Goal: Submit feedback/report problem

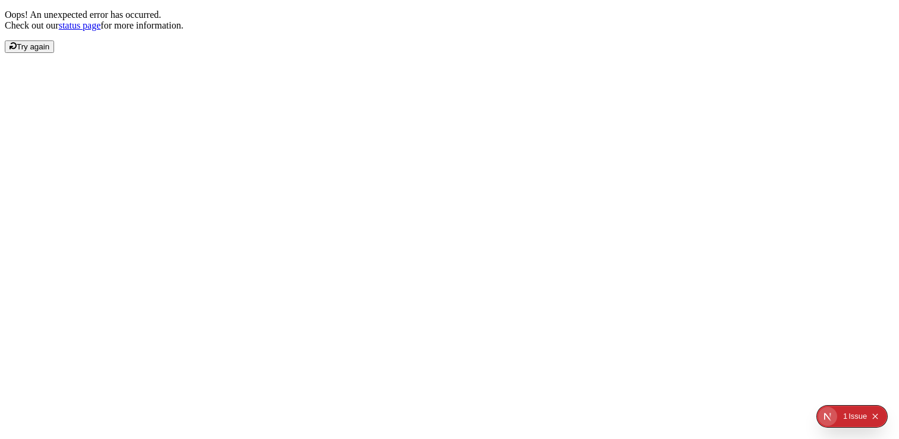
click at [49, 51] on span "Try again" at bounding box center [33, 46] width 33 height 9
click at [862, 416] on div "Issue" at bounding box center [858, 416] width 18 height 21
click at [838, 411] on icon "Open Next.js Dev Tools" at bounding box center [830, 416] width 24 height 24
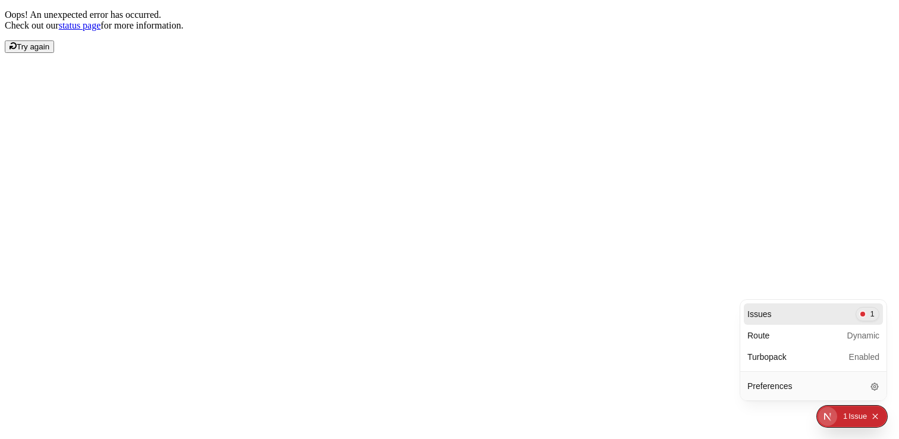
click at [843, 414] on div "0 1 Issue" at bounding box center [862, 416] width 46 height 19
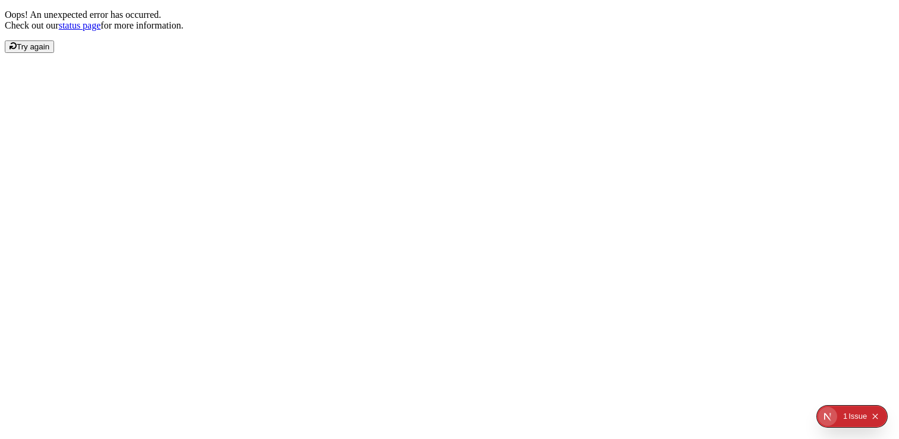
click at [854, 413] on div "Issue" at bounding box center [858, 416] width 18 height 21
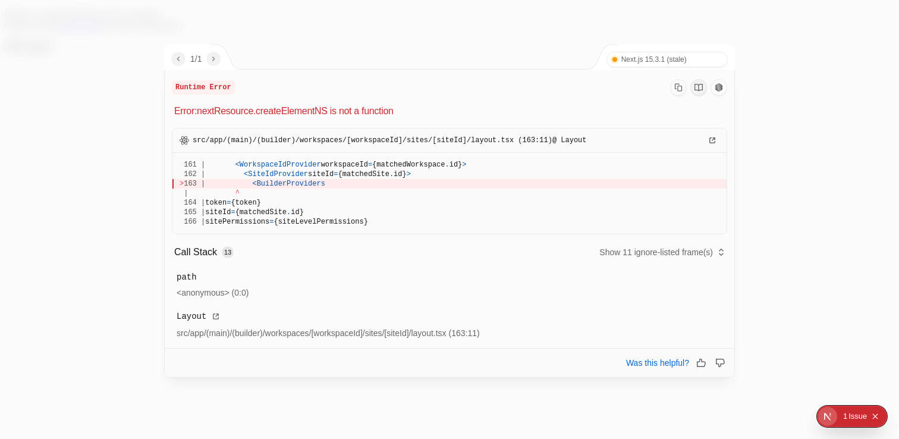
click at [364, 186] on div "> 163 | < BuilderProviders" at bounding box center [450, 184] width 540 height 10
click at [322, 181] on span "BuilderProviders" at bounding box center [291, 184] width 68 height 8
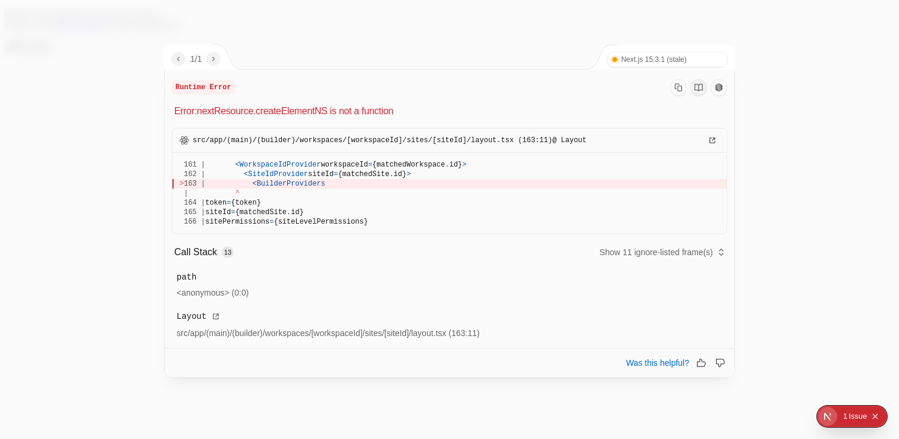
click at [322, 181] on span "BuilderProviders" at bounding box center [291, 184] width 68 height 8
click at [450, 143] on span "src/app/(main)/(builder)/workspaces/[workspaceId]/sites/[siteId]/layout.tsx (16…" at bounding box center [390, 141] width 394 height 10
click at [492, 142] on span "src/app/(main)/(builder)/workspaces/[workspaceId]/sites/[siteId]/layout.tsx (16…" at bounding box center [390, 141] width 394 height 10
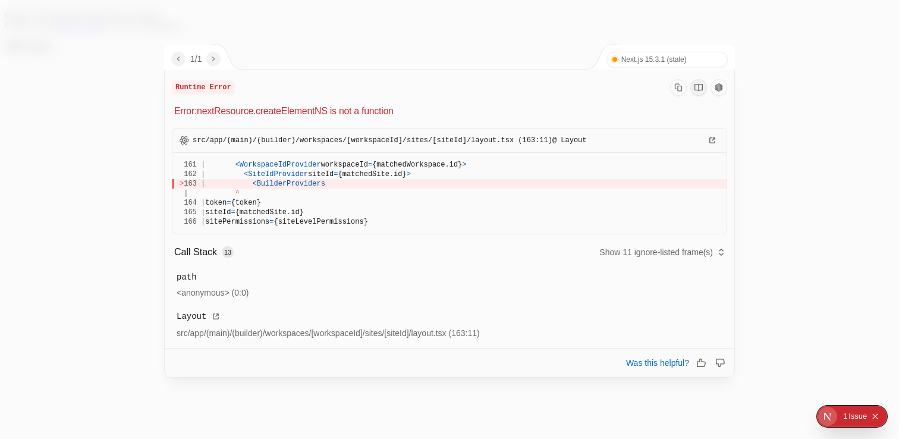
drag, startPoint x: 436, startPoint y: 139, endPoint x: 514, endPoint y: 141, distance: 77.9
click at [513, 141] on span "src/app/(main)/(builder)/workspaces/[workspaceId]/sites/[siteId]/layout.tsx (16…" at bounding box center [390, 141] width 394 height 10
click at [514, 141] on span "src/app/(main)/(builder)/workspaces/[workspaceId]/sites/[siteId]/layout.tsx (16…" at bounding box center [390, 141] width 394 height 10
drag, startPoint x: 502, startPoint y: 139, endPoint x: 396, endPoint y: 138, distance: 105.9
click at [396, 138] on span "src/app/(main)/(builder)/workspaces/[workspaceId]/sites/[siteId]/layout.tsx (16…" at bounding box center [390, 141] width 394 height 10
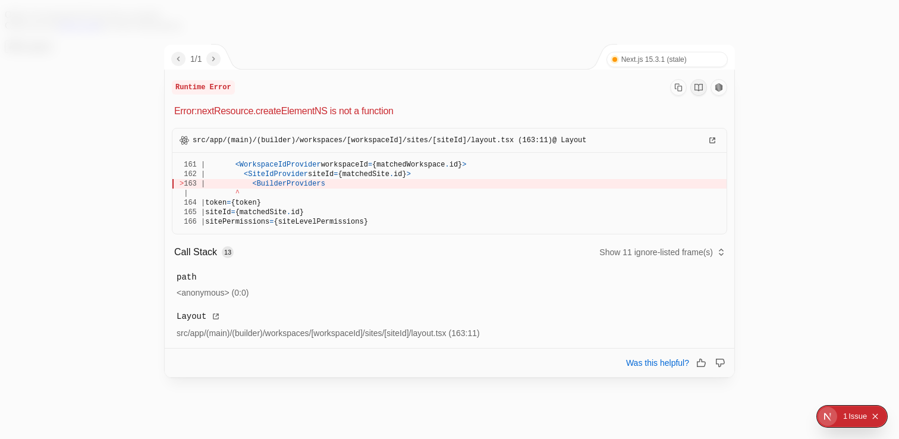
click at [395, 139] on span "src/app/(main)/(builder)/workspaces/[workspaceId]/sites/[siteId]/layout.tsx (16…" at bounding box center [390, 141] width 394 height 10
click at [306, 111] on p "Error: nextResource.createElementNS is not a function" at bounding box center [450, 111] width 553 height 14
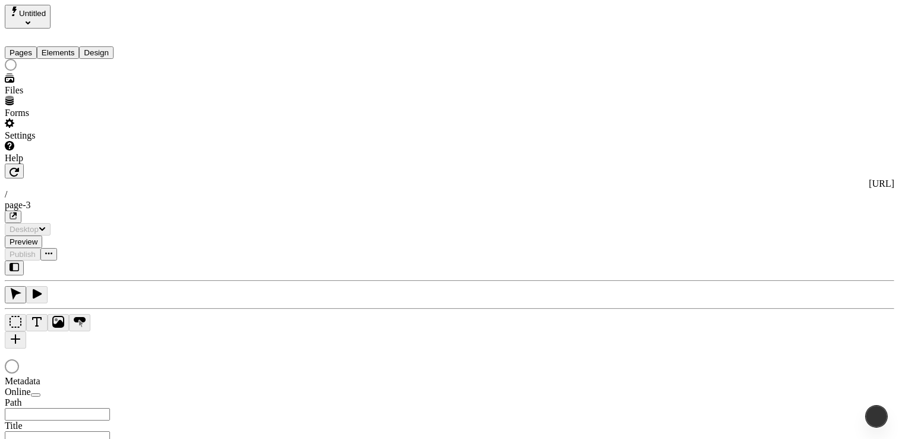
type input "/page-3"
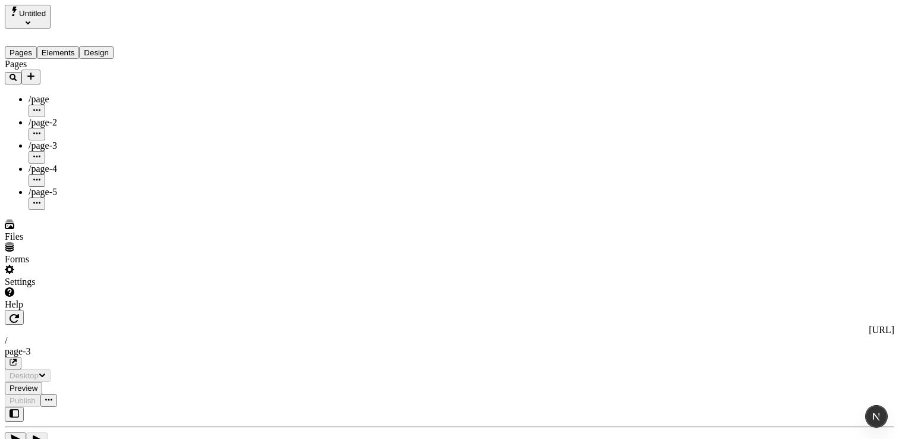
type input "/page-3"
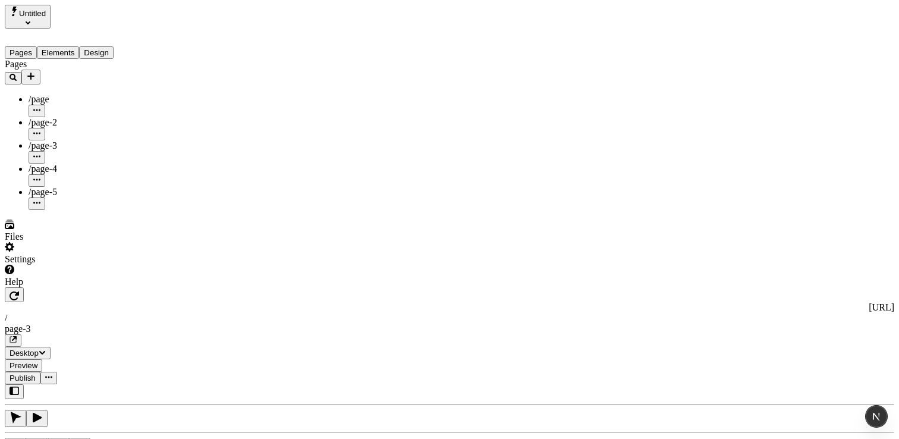
click at [46, 287] on div "Help" at bounding box center [76, 276] width 143 height 23
click at [48, 287] on div "Help" at bounding box center [76, 276] width 143 height 23
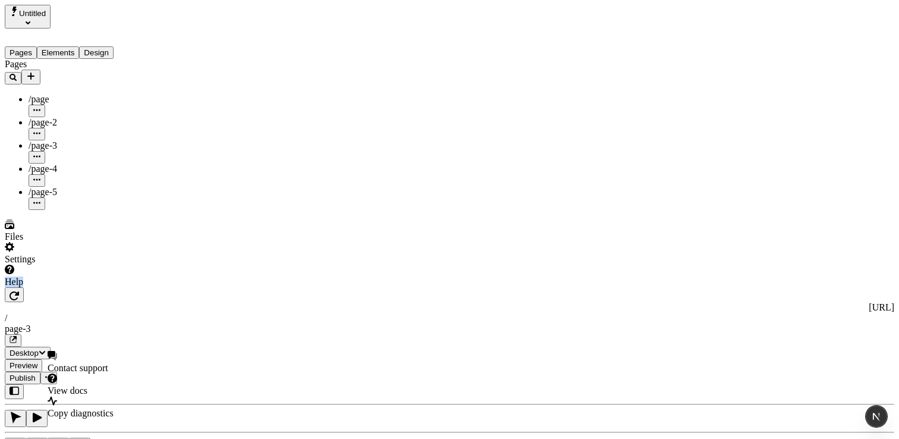
click at [48, 287] on div "Help" at bounding box center [76, 276] width 143 height 23
click at [58, 210] on div "Pages /page /page-2 /page-3 /page-4 /page-5" at bounding box center [76, 134] width 143 height 151
click at [81, 287] on div "Help" at bounding box center [76, 276] width 143 height 23
click at [82, 287] on div "Help" at bounding box center [76, 276] width 143 height 23
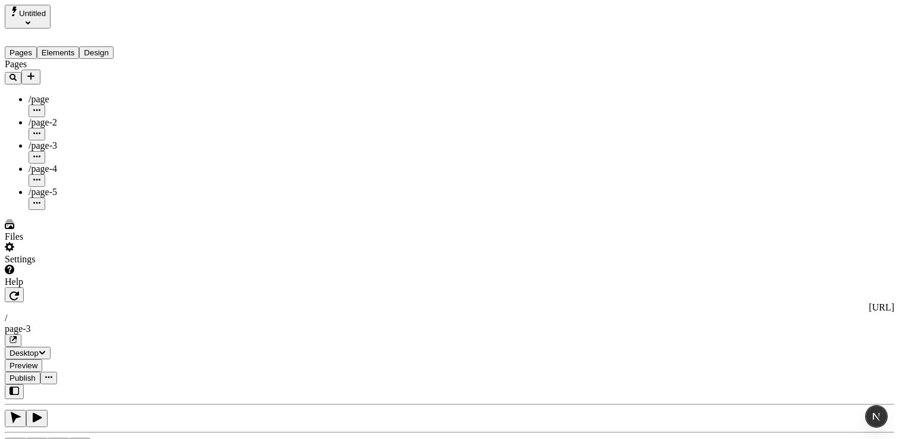
click at [82, 287] on div "Help" at bounding box center [76, 276] width 143 height 23
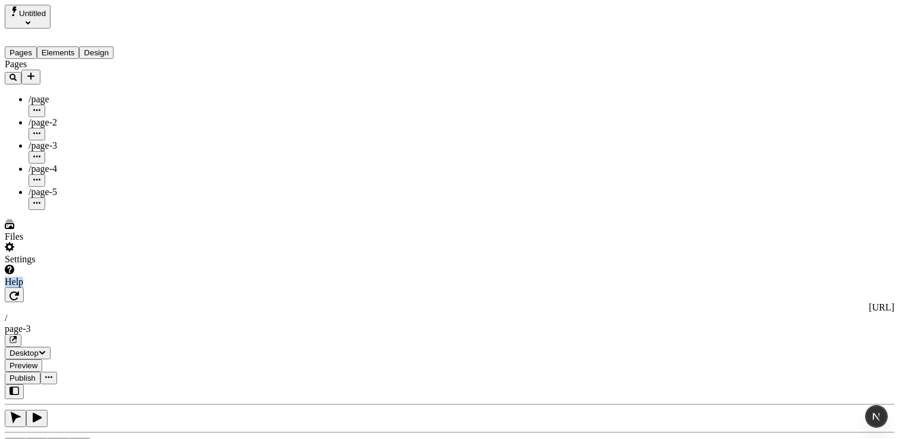
click at [83, 287] on div "Help" at bounding box center [76, 276] width 143 height 23
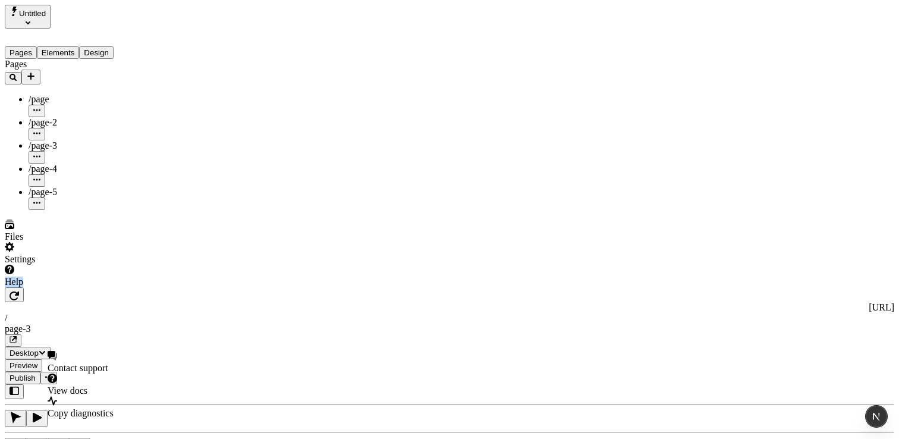
click at [83, 287] on div "Help" at bounding box center [76, 276] width 143 height 23
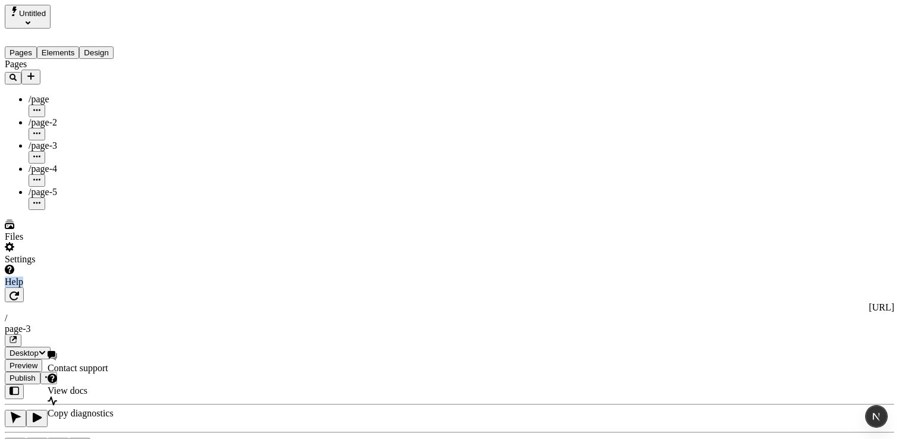
click at [83, 287] on div "Help" at bounding box center [76, 276] width 143 height 23
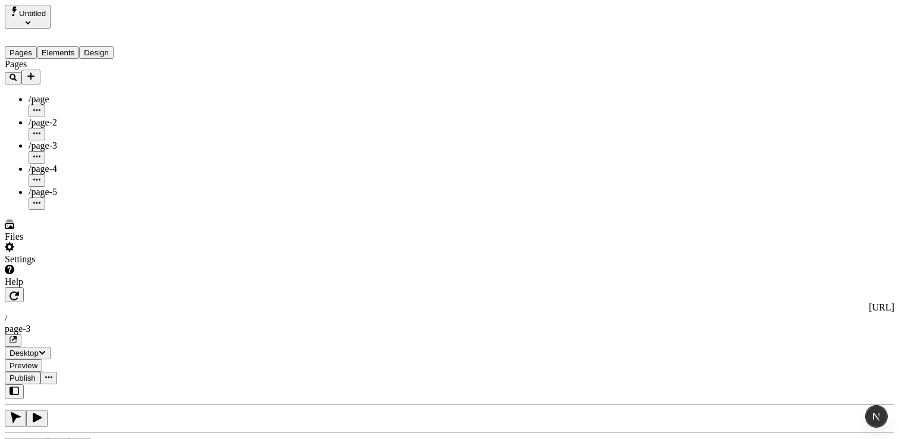
click at [48, 210] on div "Pages /page /page-2 /page-3 /page-4 /page-5" at bounding box center [76, 134] width 143 height 151
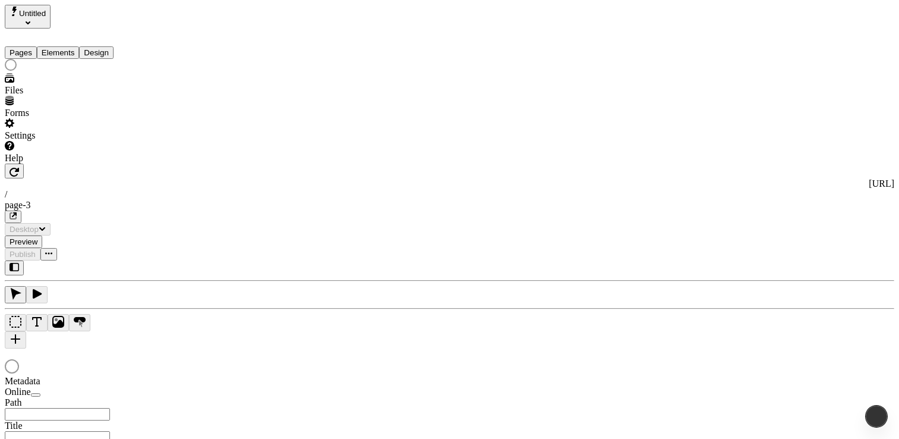
type input "/page-3"
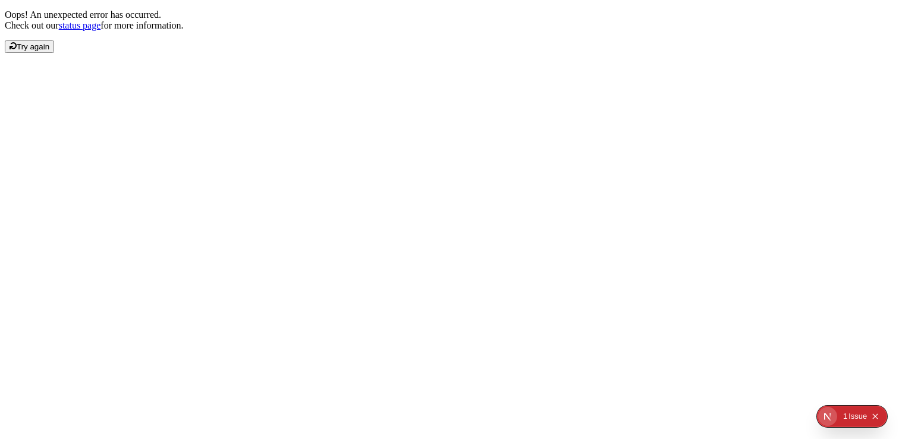
click at [858, 415] on div "Issue" at bounding box center [858, 416] width 18 height 21
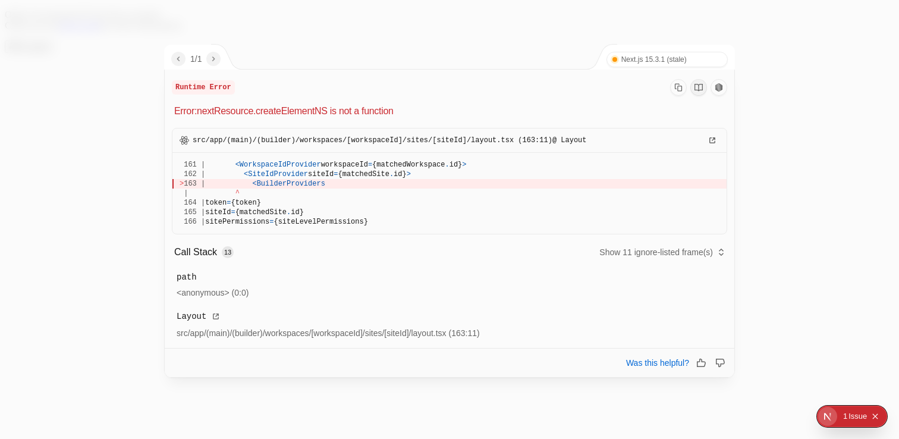
click at [858, 415] on div "Issue" at bounding box center [858, 416] width 18 height 21
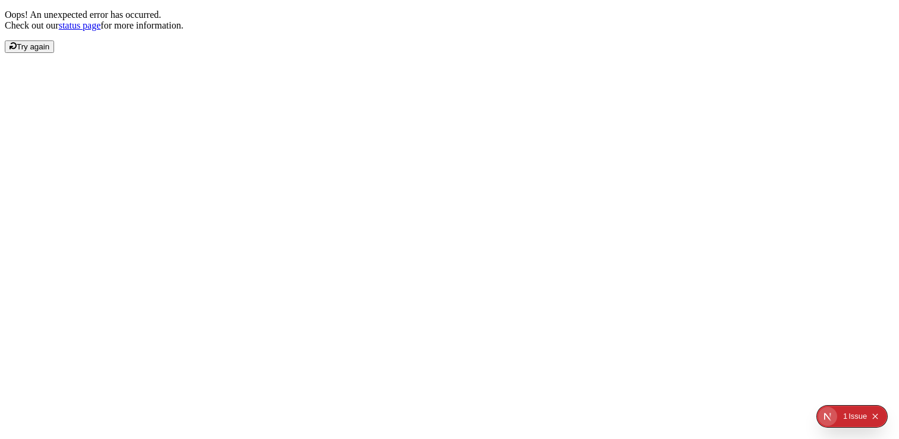
click at [858, 415] on div "Issue" at bounding box center [858, 416] width 18 height 21
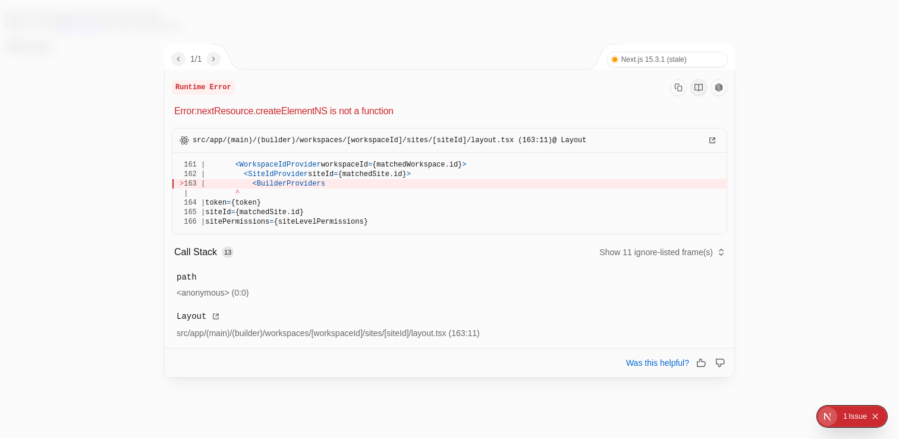
click at [858, 415] on div "Issue" at bounding box center [858, 416] width 18 height 21
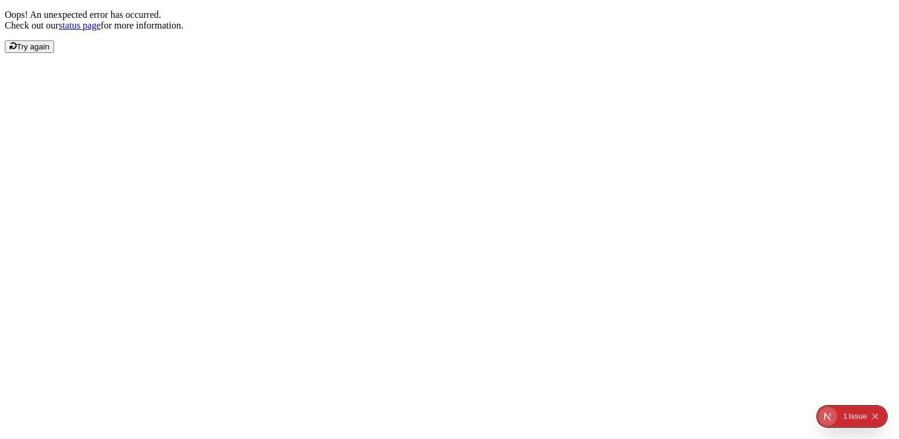
click at [858, 415] on div "Issue" at bounding box center [858, 416] width 18 height 21
click at [101, 30] on link "status page" at bounding box center [80, 25] width 42 height 10
click at [874, 423] on icon "Open Next.js Dev Tools" at bounding box center [879, 416] width 24 height 24
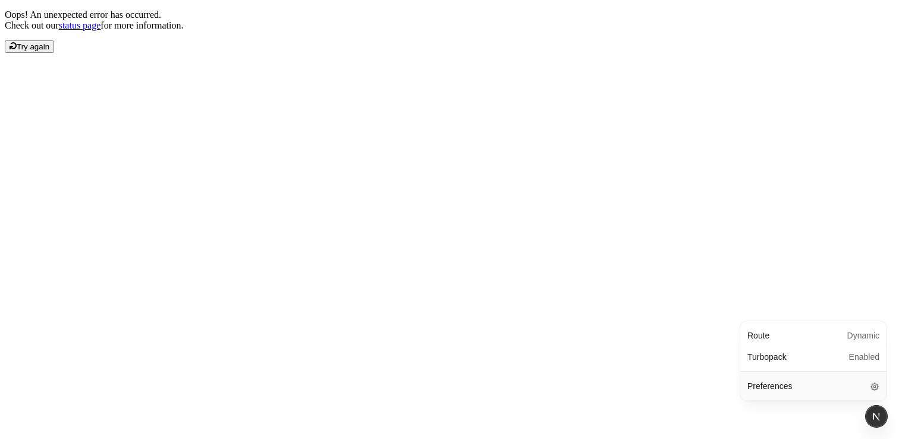
click at [639, 53] on div "Oops! An unexpected error has occurred. Check out our status page for more info…" at bounding box center [450, 31] width 890 height 43
click at [49, 51] on span "Try again" at bounding box center [33, 46] width 33 height 9
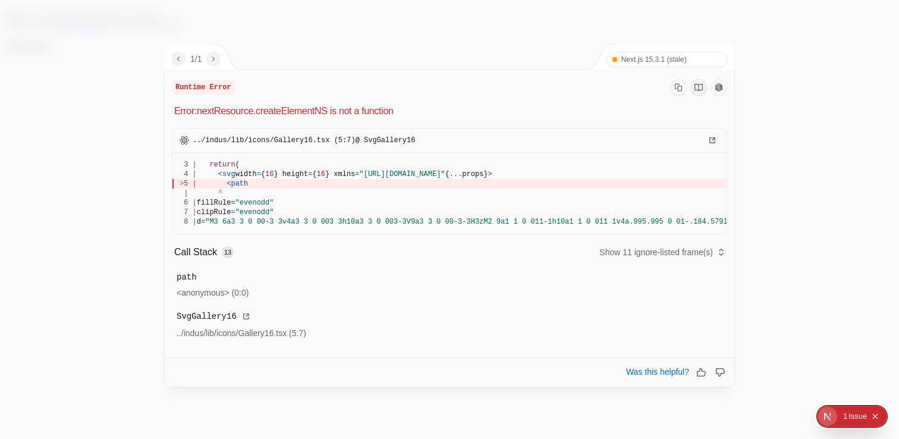
click at [865, 422] on div "Issue" at bounding box center [858, 416] width 18 height 21
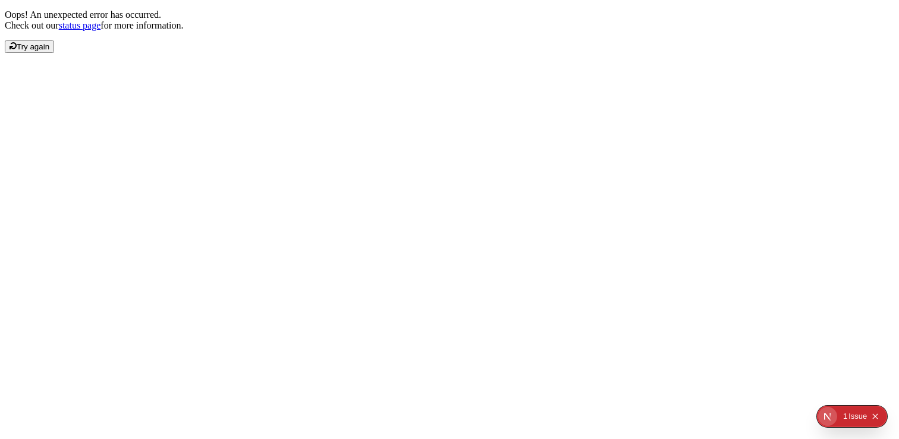
click at [863, 421] on div "Issue" at bounding box center [858, 416] width 18 height 21
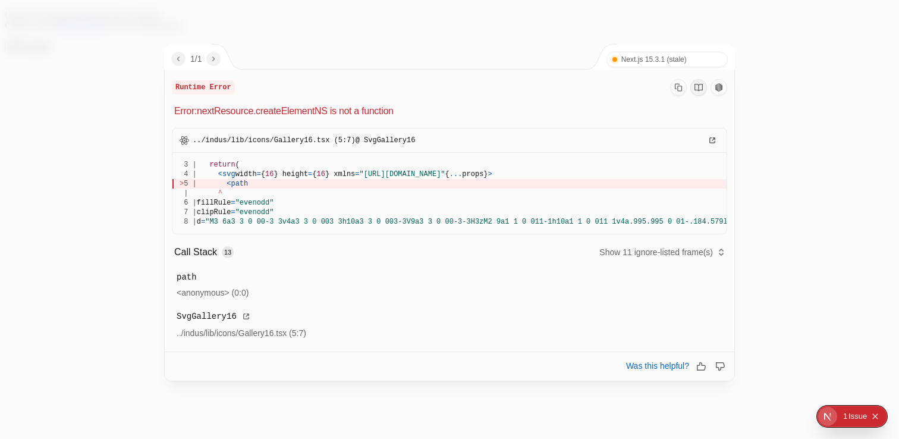
click at [863, 421] on div "Issue" at bounding box center [858, 416] width 18 height 21
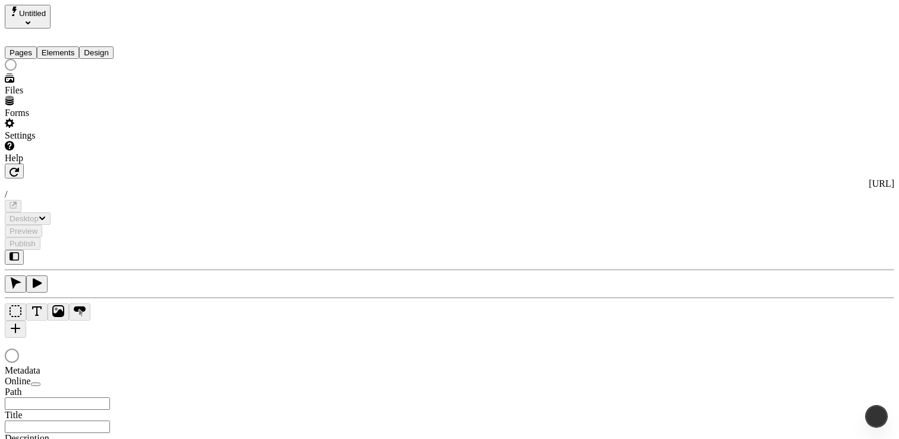
type input "/page-3"
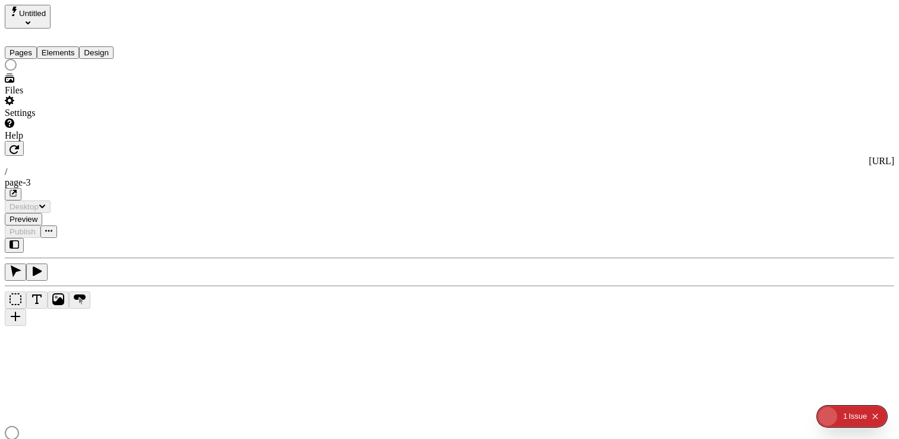
type input "/page-3"
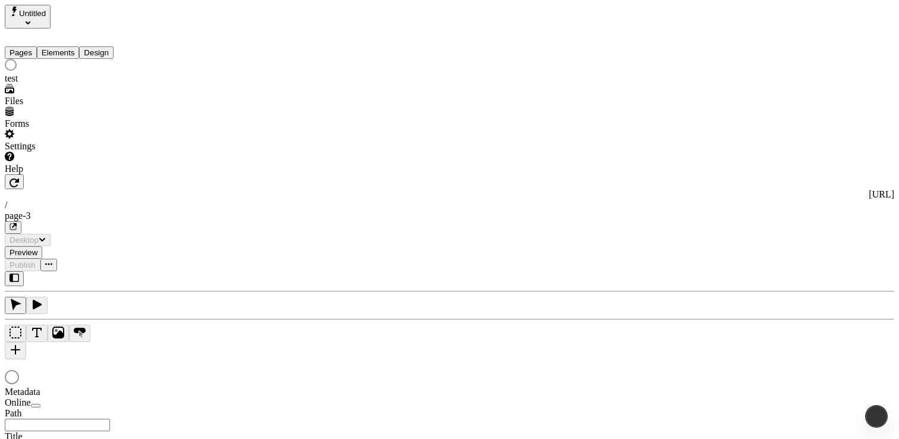
type input "/page-3"
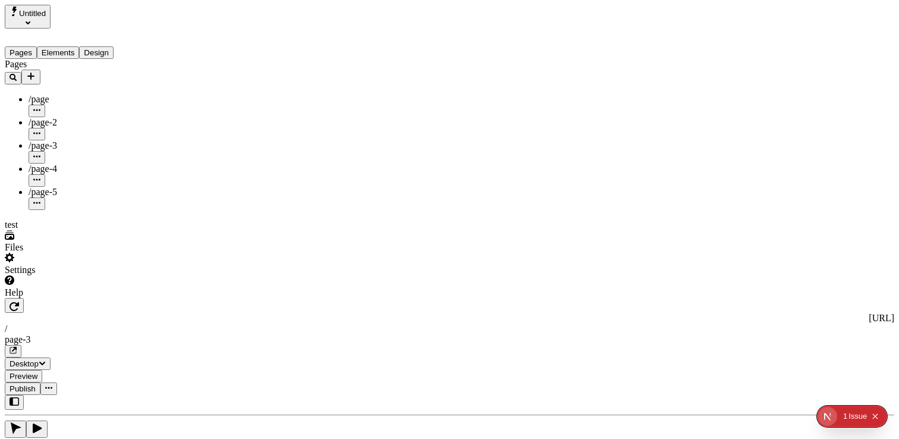
click at [52, 230] on div "test" at bounding box center [76, 224] width 143 height 11
click at [45, 230] on div "test" at bounding box center [76, 224] width 143 height 11
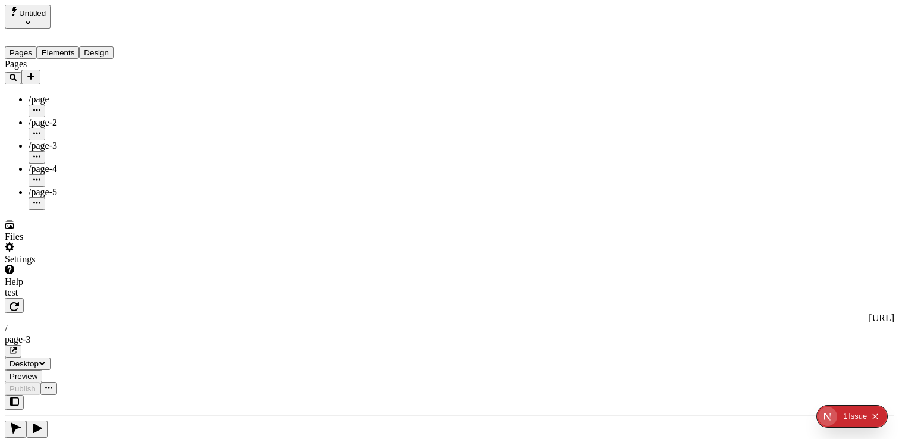
click at [30, 242] on div "Files" at bounding box center [76, 236] width 143 height 11
click at [21, 242] on div "Files" at bounding box center [76, 230] width 143 height 23
click at [36, 265] on div "Settings" at bounding box center [76, 259] width 143 height 11
drag, startPoint x: 35, startPoint y: 406, endPoint x: 33, endPoint y: 433, distance: 27.5
click at [35, 287] on div "Help" at bounding box center [76, 282] width 143 height 11
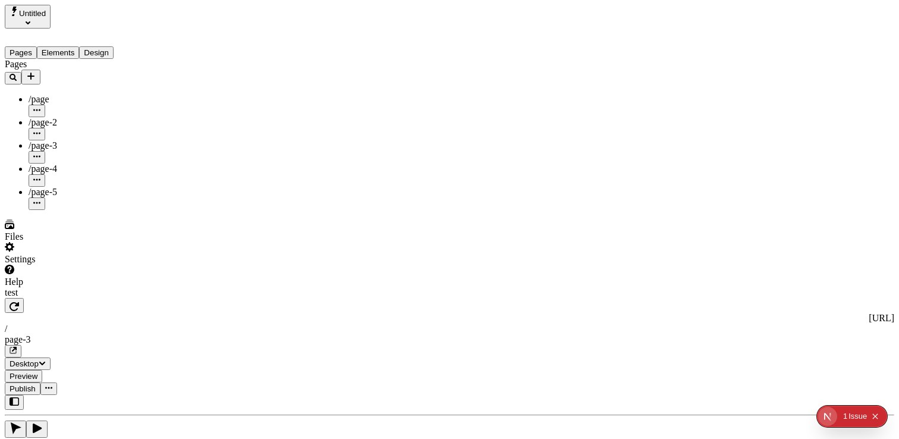
click at [33, 298] on div "Files Settings Help test" at bounding box center [76, 258] width 143 height 78
click at [34, 298] on div "test" at bounding box center [76, 292] width 143 height 11
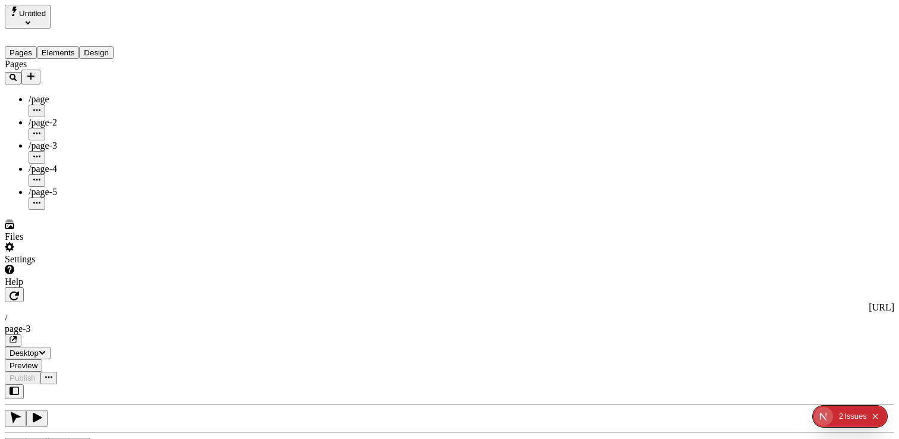
click at [38, 287] on div "Files Settings Help" at bounding box center [76, 253] width 143 height 68
click at [47, 287] on div "Help" at bounding box center [76, 282] width 143 height 11
click at [61, 287] on div "Help" at bounding box center [76, 282] width 143 height 11
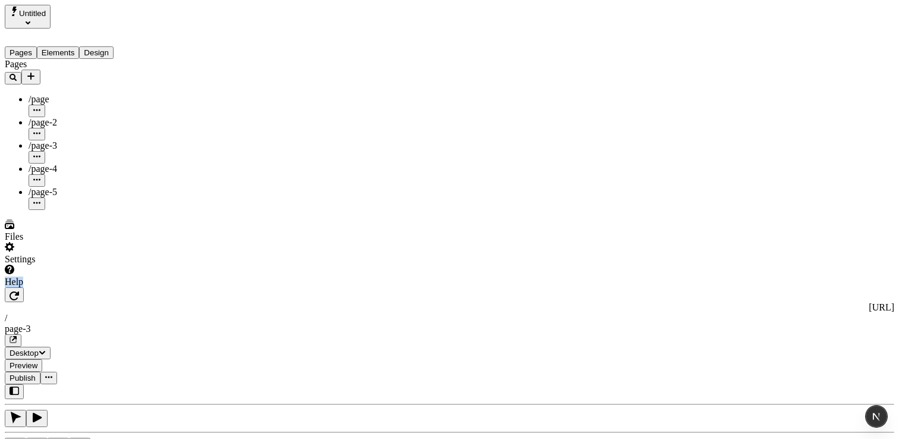
click at [62, 287] on div "Help" at bounding box center [76, 276] width 143 height 23
click at [64, 287] on div "Help" at bounding box center [76, 282] width 143 height 11
click at [65, 287] on div "Help" at bounding box center [76, 282] width 143 height 11
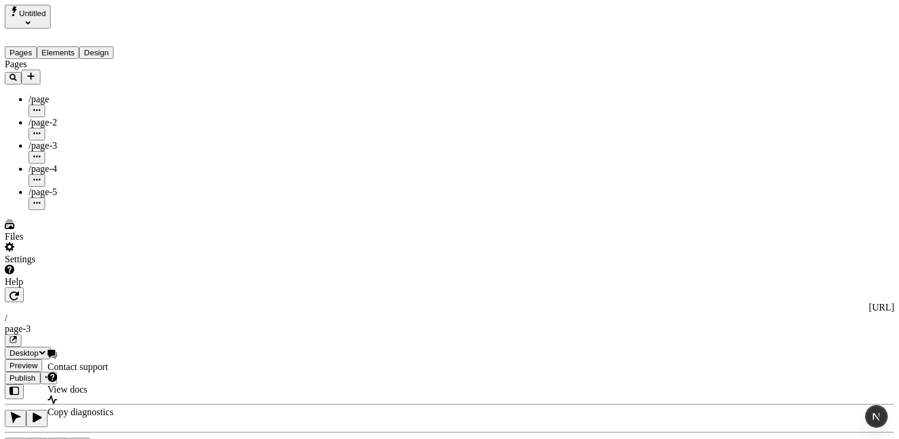
click at [68, 210] on div "Pages /page /page-2 /page-3 /page-4 /page-5" at bounding box center [76, 134] width 143 height 151
click at [70, 287] on div "Help" at bounding box center [76, 282] width 143 height 11
click at [37, 265] on div "Settings" at bounding box center [76, 253] width 143 height 23
click at [38, 287] on div "Help" at bounding box center [76, 282] width 143 height 11
click at [40, 287] on div "Help" at bounding box center [76, 282] width 143 height 11
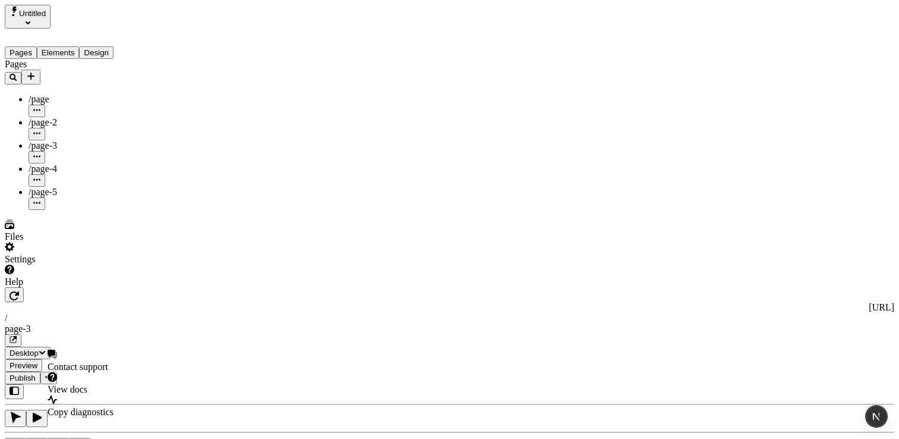
click at [40, 287] on div "Help" at bounding box center [76, 282] width 143 height 11
click at [46, 287] on div "Help" at bounding box center [76, 282] width 143 height 11
click at [56, 287] on div "Help" at bounding box center [76, 282] width 143 height 11
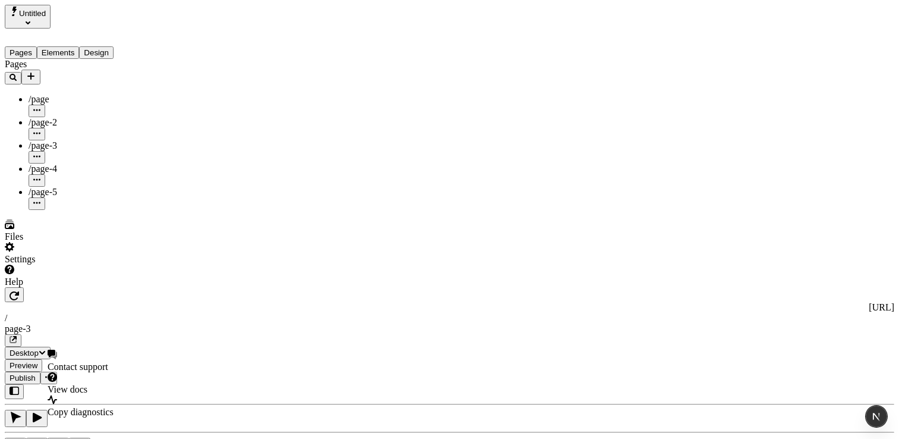
click at [51, 210] on div "Pages /page /page-2 /page-3 /page-4 /page-5" at bounding box center [76, 134] width 143 height 151
click at [52, 287] on div "Help" at bounding box center [76, 282] width 143 height 11
click at [56, 210] on div "Pages /page /page-2 /page-3 /page-4 /page-5" at bounding box center [76, 134] width 143 height 151
click at [67, 287] on div "Help" at bounding box center [76, 282] width 143 height 11
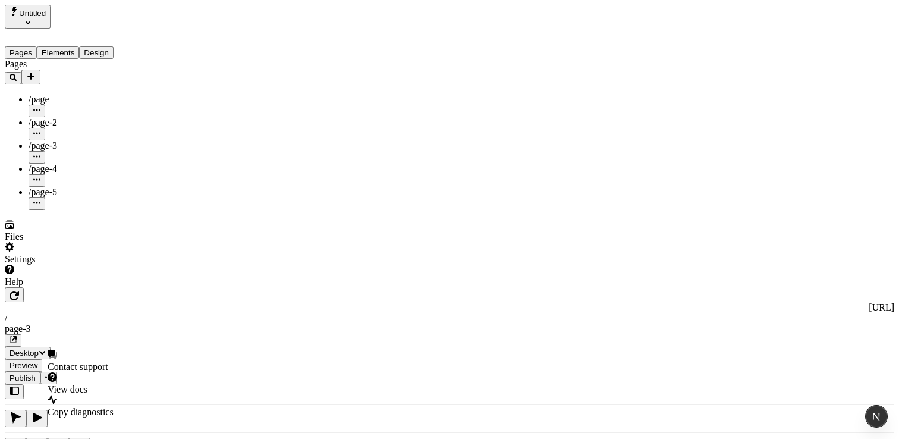
click at [67, 287] on div "Help" at bounding box center [76, 282] width 143 height 11
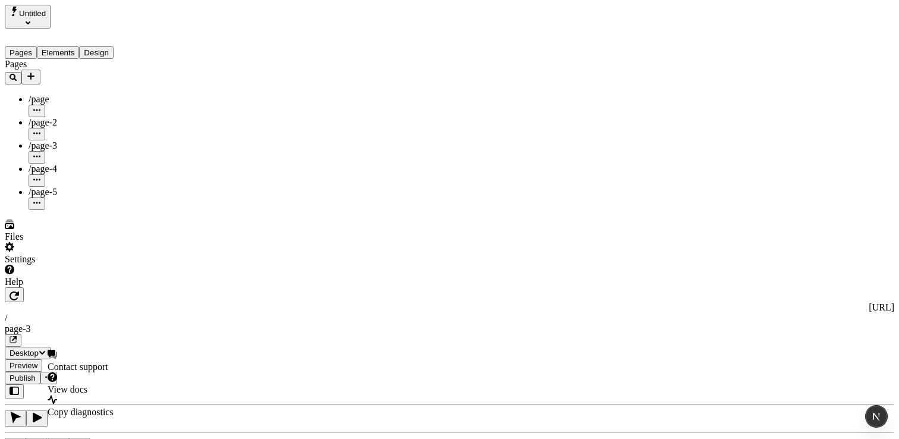
click at [67, 287] on div "Help" at bounding box center [76, 282] width 143 height 11
click at [49, 287] on div "Help" at bounding box center [76, 282] width 143 height 11
click at [42, 287] on div "Help" at bounding box center [76, 282] width 143 height 11
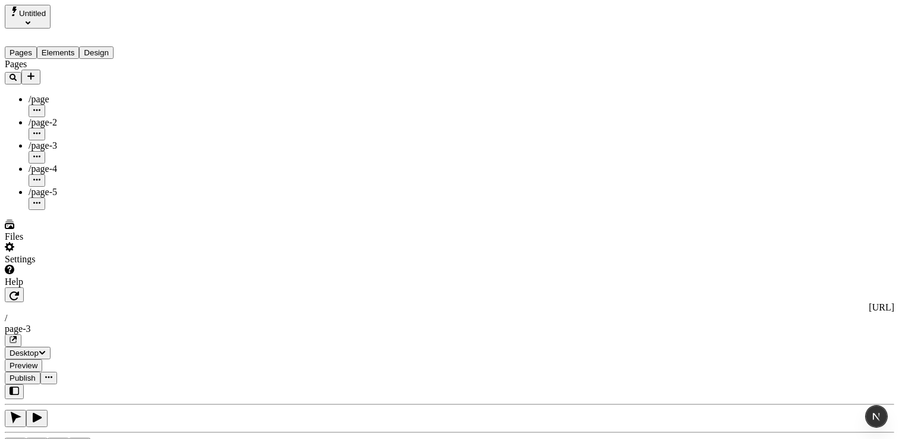
click at [42, 287] on div "Help" at bounding box center [76, 282] width 143 height 11
click at [50, 210] on div "Pages /page /page-2 /page-3 /page-4 /page-5" at bounding box center [76, 134] width 143 height 151
click at [43, 287] on div "Help" at bounding box center [76, 282] width 143 height 11
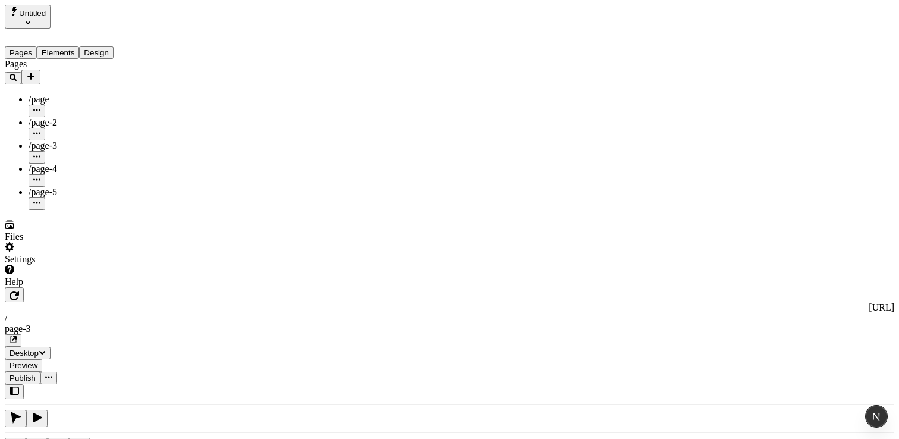
click at [43, 287] on div "Help" at bounding box center [76, 282] width 143 height 11
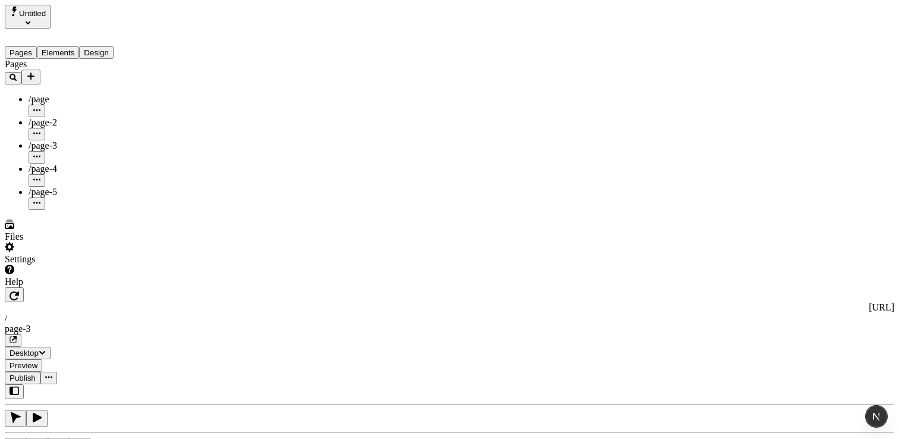
click at [43, 287] on div "Help" at bounding box center [76, 282] width 143 height 11
drag, startPoint x: 38, startPoint y: 420, endPoint x: 37, endPoint y: 428, distance: 7.2
click at [37, 287] on div "Help" at bounding box center [76, 282] width 143 height 11
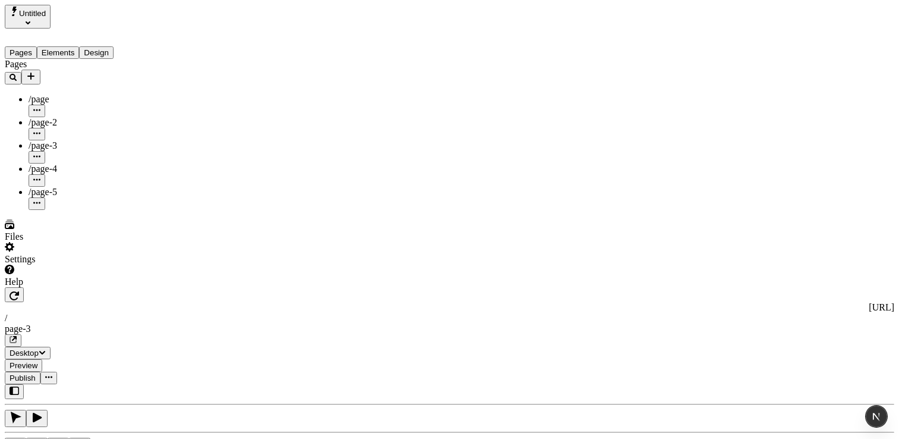
click at [37, 287] on div "Help" at bounding box center [76, 282] width 143 height 11
click at [61, 287] on div "Help" at bounding box center [76, 282] width 143 height 11
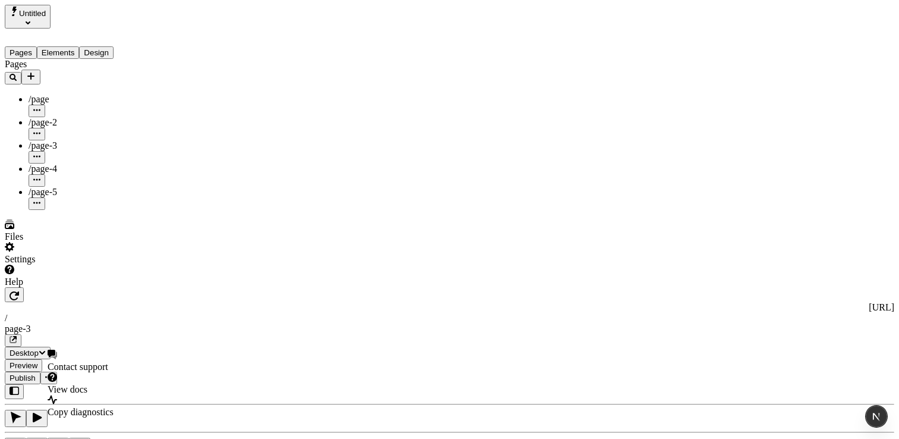
click at [61, 287] on div "Help" at bounding box center [76, 282] width 143 height 11
click at [43, 412] on icon "button" at bounding box center [37, 418] width 12 height 12
click at [36, 71] on icon "Add new" at bounding box center [31, 76] width 10 height 10
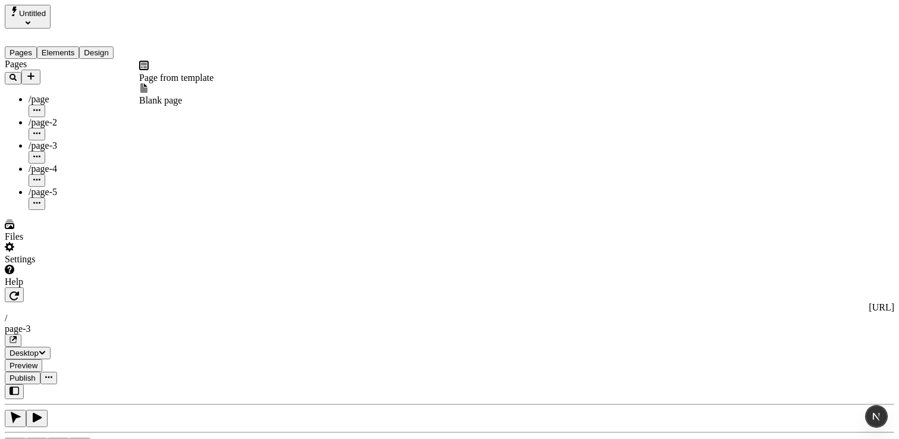
click at [36, 71] on icon "Add new" at bounding box center [31, 76] width 10 height 10
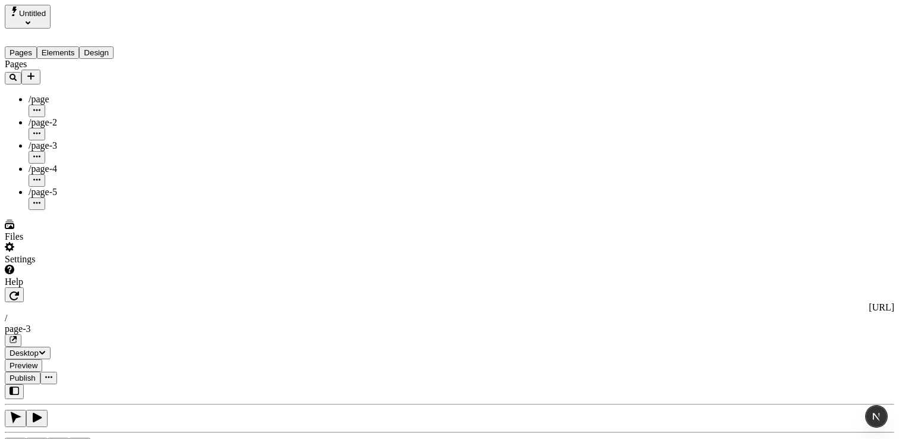
click at [36, 71] on icon "Add new" at bounding box center [31, 76] width 10 height 10
click at [87, 287] on div "Help" at bounding box center [76, 282] width 143 height 11
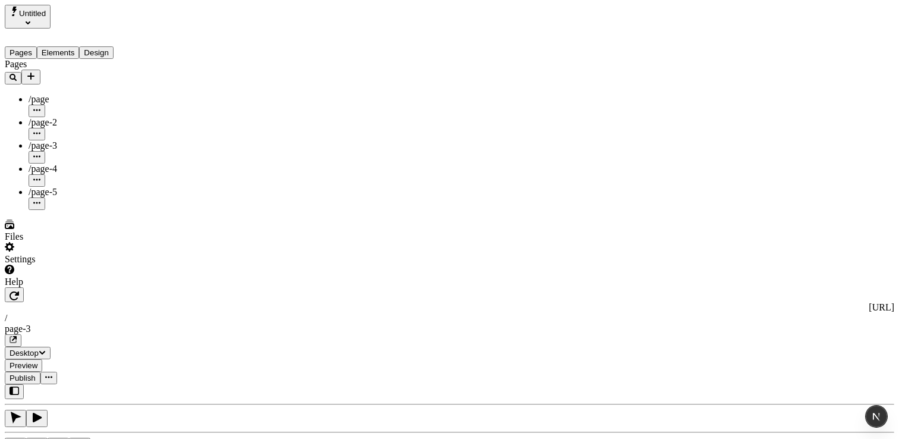
click at [106, 287] on div "Help" at bounding box center [76, 282] width 143 height 11
click at [99, 370] on div "Contact support" at bounding box center [81, 361] width 66 height 23
click at [74, 287] on div "Help" at bounding box center [76, 282] width 143 height 11
click at [87, 385] on span "View docs" at bounding box center [68, 389] width 40 height 10
click at [55, 287] on div "Help" at bounding box center [76, 282] width 143 height 11
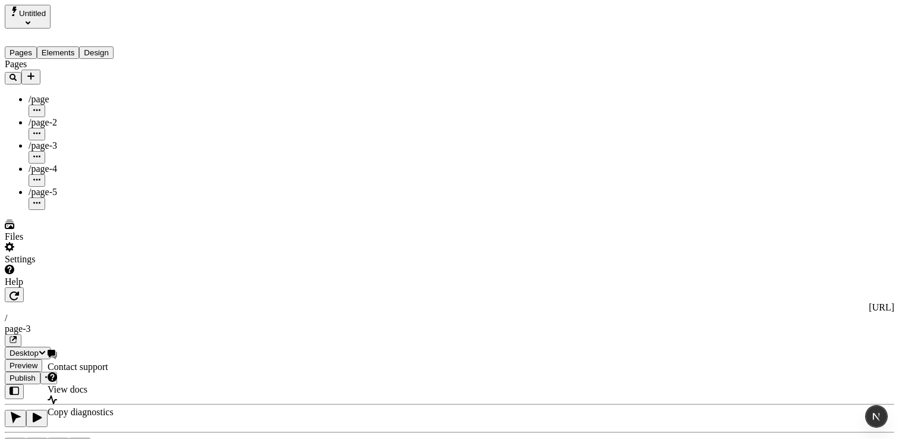
click at [101, 404] on div "Copy diagnostics" at bounding box center [81, 406] width 66 height 23
click at [56, 265] on div "Settings" at bounding box center [76, 259] width 143 height 11
click at [35, 265] on div "Settings" at bounding box center [76, 259] width 143 height 11
click at [34, 242] on div "Files" at bounding box center [76, 236] width 143 height 11
click at [25, 242] on div "Files" at bounding box center [76, 230] width 143 height 23
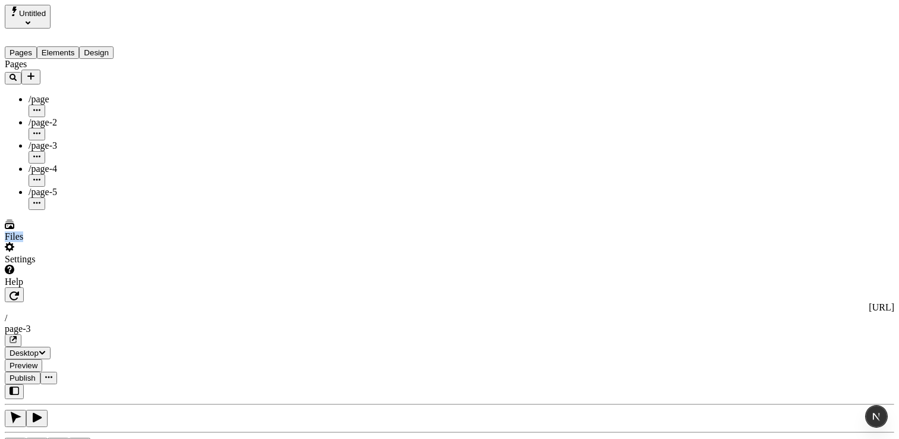
click at [25, 242] on div "Files" at bounding box center [76, 230] width 143 height 23
click at [39, 242] on div "Files" at bounding box center [76, 236] width 143 height 11
click at [49, 265] on div "Settings" at bounding box center [76, 253] width 143 height 23
click at [50, 265] on div "Settings" at bounding box center [76, 259] width 143 height 11
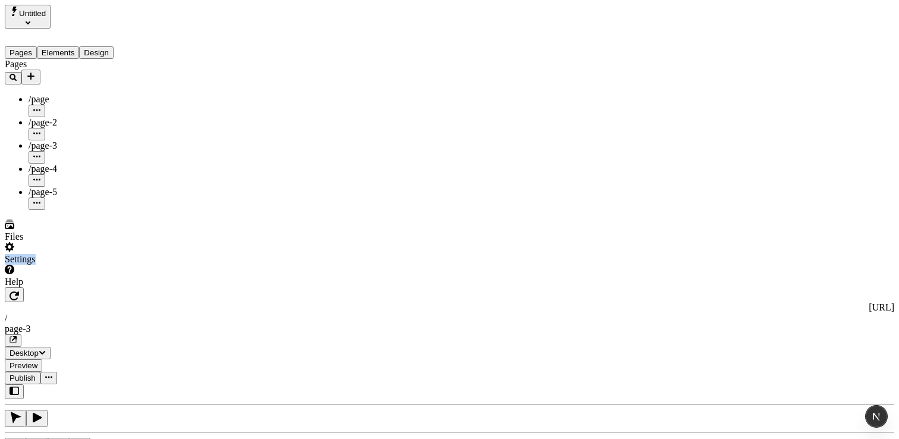
click at [50, 265] on div "Settings" at bounding box center [76, 259] width 143 height 11
click at [43, 242] on div "Files" at bounding box center [76, 236] width 143 height 11
click at [51, 265] on div "Settings" at bounding box center [76, 259] width 143 height 11
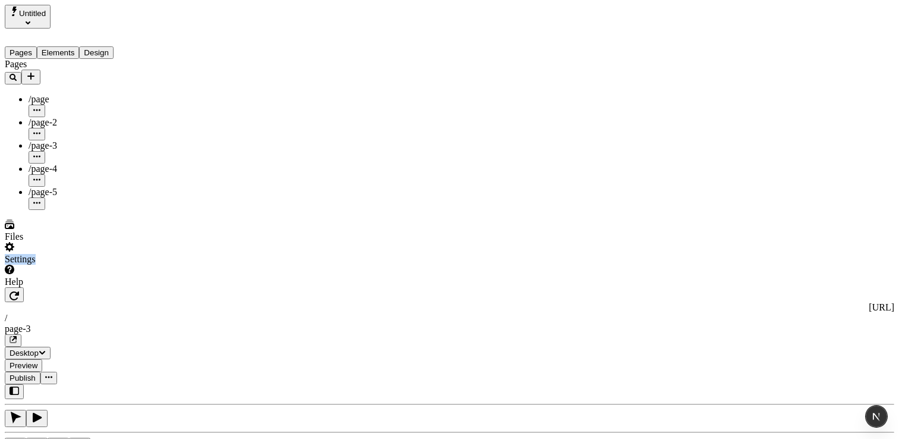
click at [51, 265] on div "Settings" at bounding box center [76, 259] width 143 height 11
click at [48, 242] on div "Files" at bounding box center [76, 236] width 143 height 11
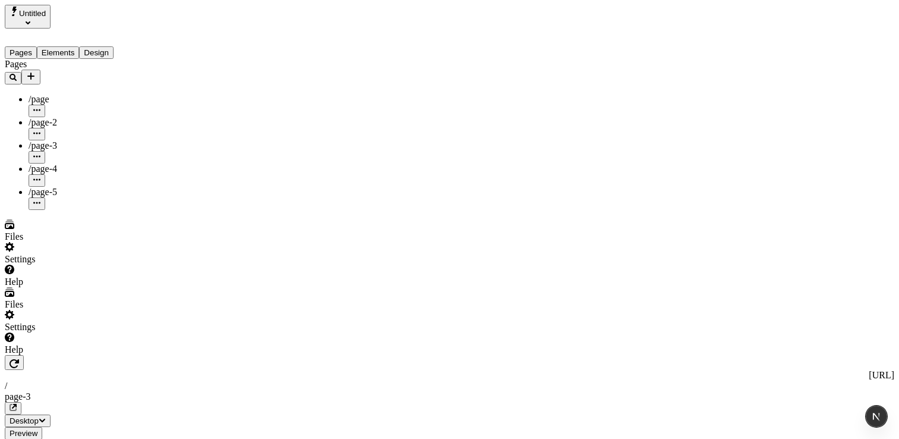
click at [40, 355] on div "Help" at bounding box center [76, 349] width 143 height 11
click at [39, 287] on div "Help" at bounding box center [76, 282] width 143 height 11
click at [42, 287] on div "Help" at bounding box center [76, 282] width 143 height 11
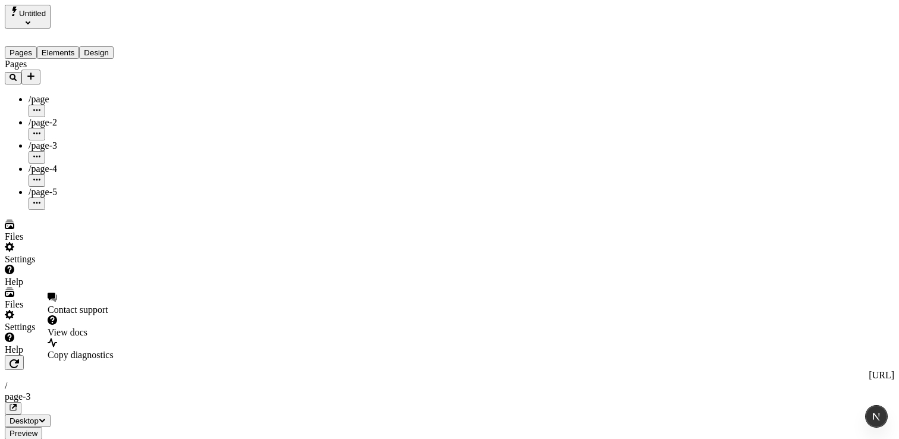
click at [42, 287] on div "Help" at bounding box center [76, 282] width 143 height 11
click at [55, 355] on div "Help" at bounding box center [76, 349] width 143 height 11
click at [56, 355] on div "Help" at bounding box center [76, 349] width 143 height 11
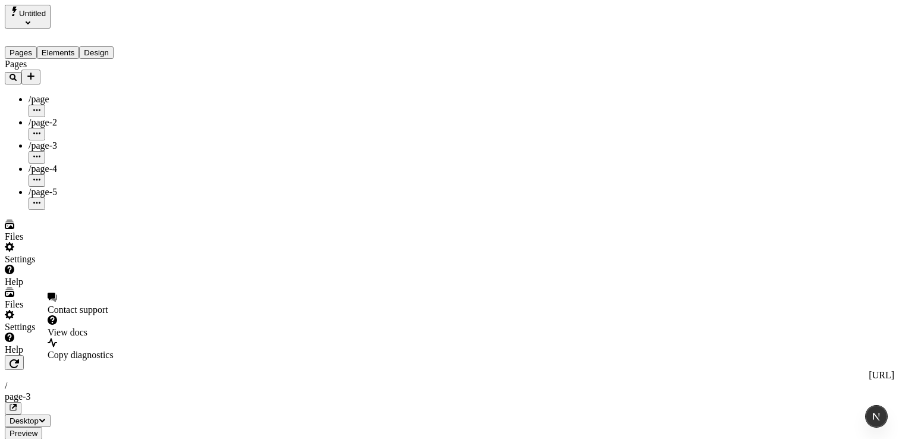
click at [58, 355] on div "Help" at bounding box center [76, 349] width 143 height 11
click at [57, 287] on div "Help" at bounding box center [76, 282] width 143 height 11
click at [46, 355] on div "Help" at bounding box center [76, 349] width 143 height 11
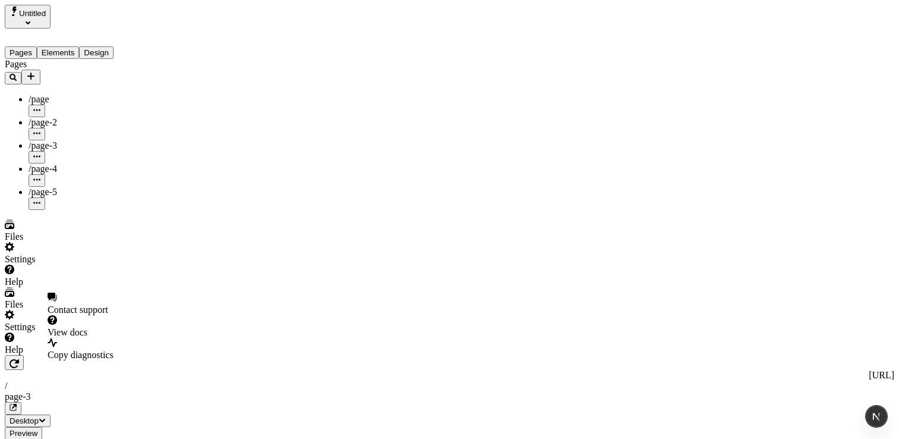
click at [46, 355] on div "Help" at bounding box center [76, 349] width 143 height 11
drag, startPoint x: 133, startPoint y: 245, endPoint x: 114, endPoint y: 263, distance: 26.9
click at [133, 210] on div "Pages /page /page-2 /page-3 /page-4 /page-5" at bounding box center [76, 134] width 143 height 151
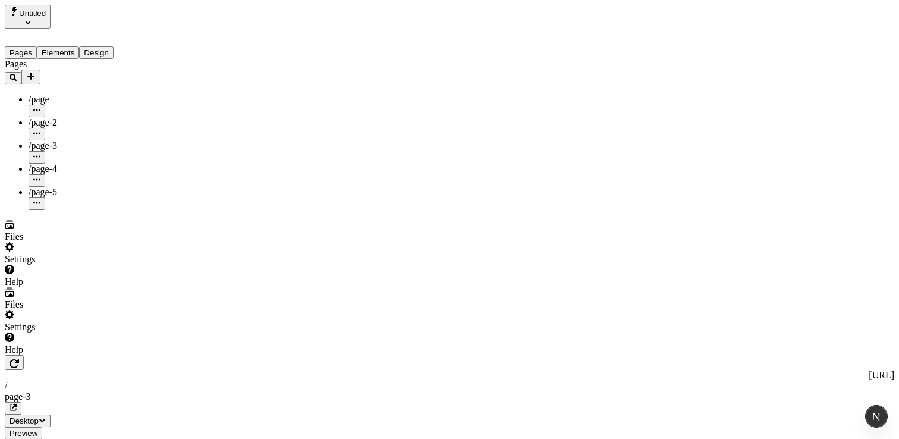
click at [70, 210] on div "Pages /page /page-2 /page-3 /page-4 /page-5" at bounding box center [76, 134] width 143 height 151
click at [51, 355] on div "Help" at bounding box center [76, 349] width 143 height 11
click at [46, 210] on div "Pages /page /page-2 /page-3 /page-4 /page-5" at bounding box center [76, 134] width 143 height 151
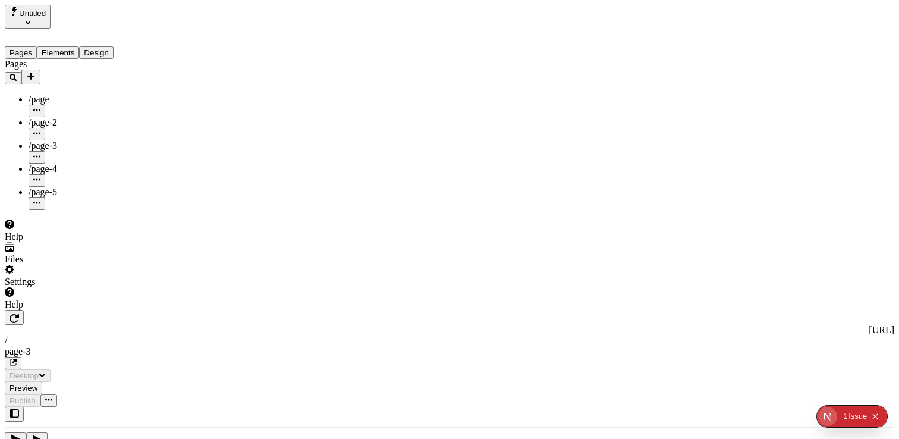
click at [61, 242] on div "Help" at bounding box center [76, 236] width 143 height 11
click at [47, 310] on div "Help" at bounding box center [76, 304] width 143 height 11
click at [50, 310] on div "Help" at bounding box center [76, 304] width 143 height 11
click at [42, 242] on div "Help" at bounding box center [76, 236] width 143 height 11
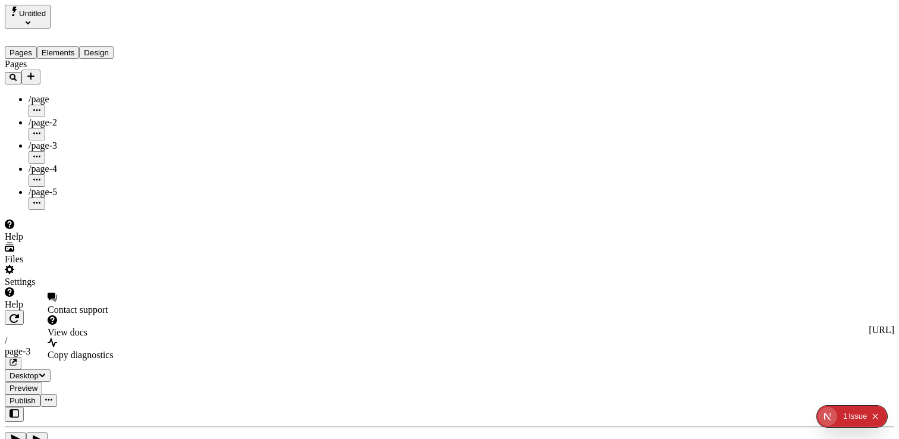
click at [31, 210] on div "Pages /page /page-2 /page-3 /page-4 /page-5" at bounding box center [76, 134] width 143 height 151
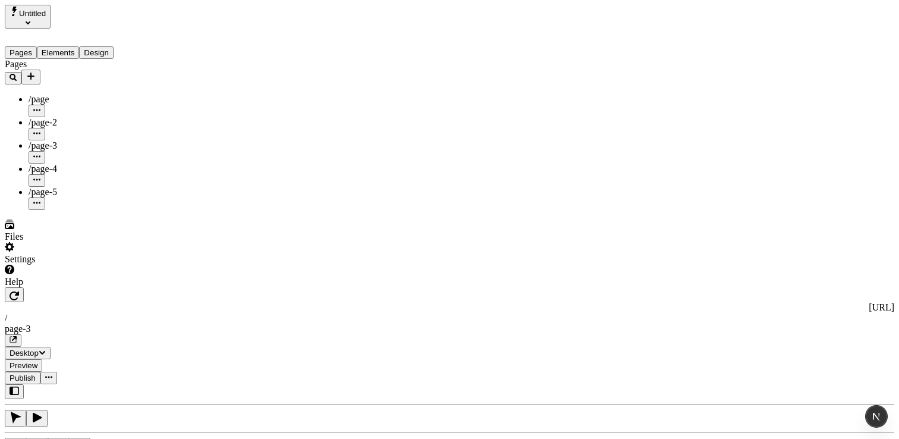
click at [39, 242] on div "Files" at bounding box center [76, 236] width 143 height 11
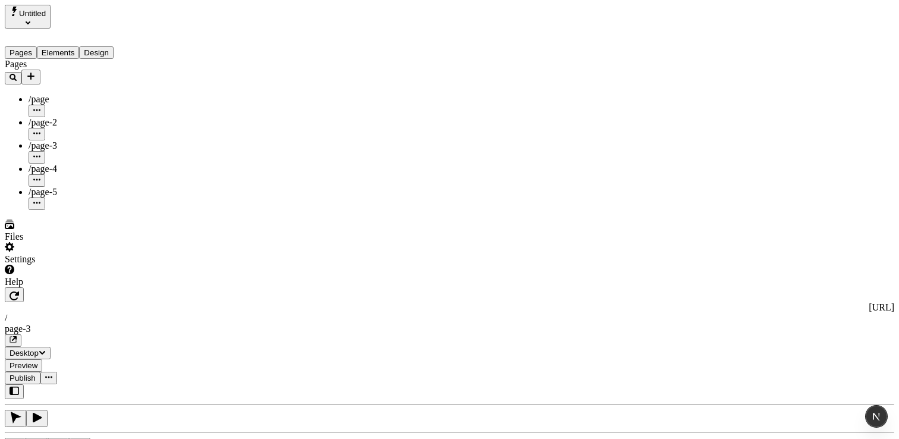
click at [50, 242] on div "Files" at bounding box center [76, 236] width 143 height 11
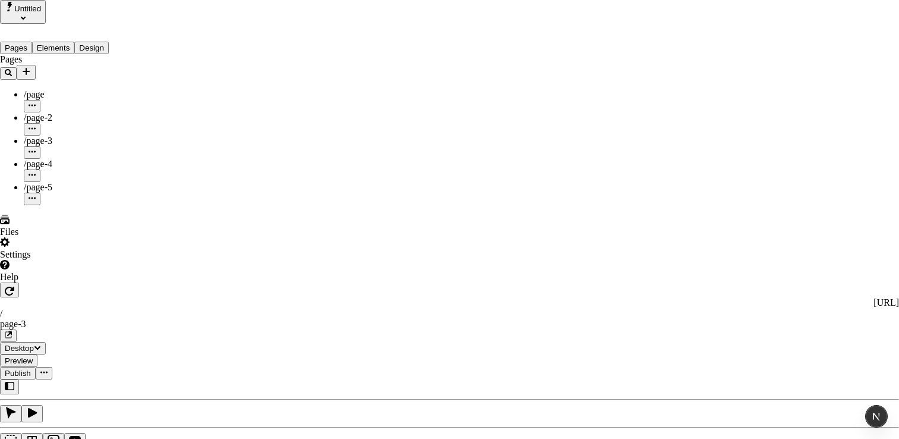
drag, startPoint x: 56, startPoint y: 405, endPoint x: 62, endPoint y: 407, distance: 6.2
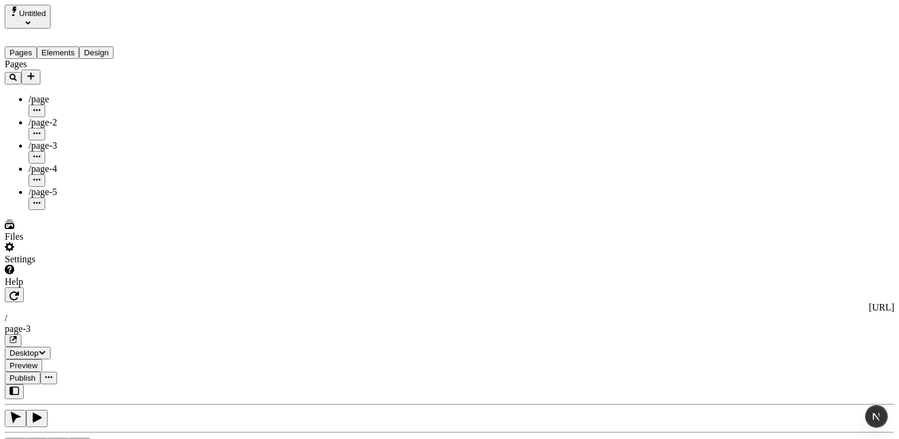
click at [73, 265] on div "Settings" at bounding box center [76, 259] width 143 height 11
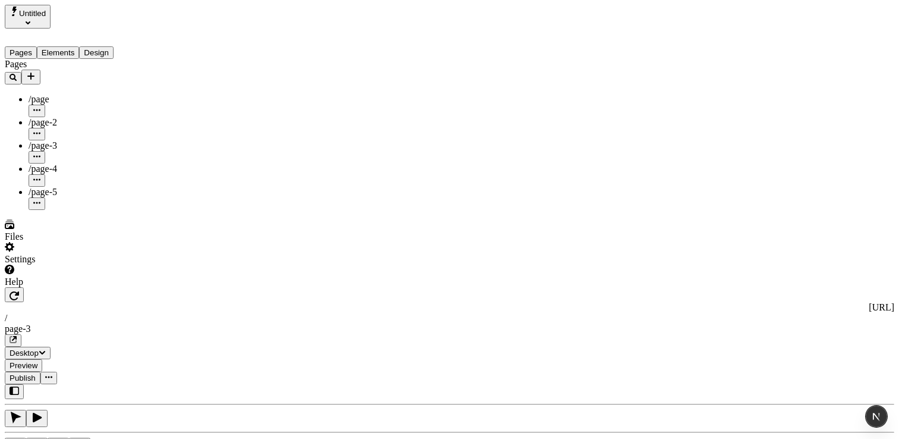
click at [75, 242] on div "Files" at bounding box center [76, 236] width 143 height 11
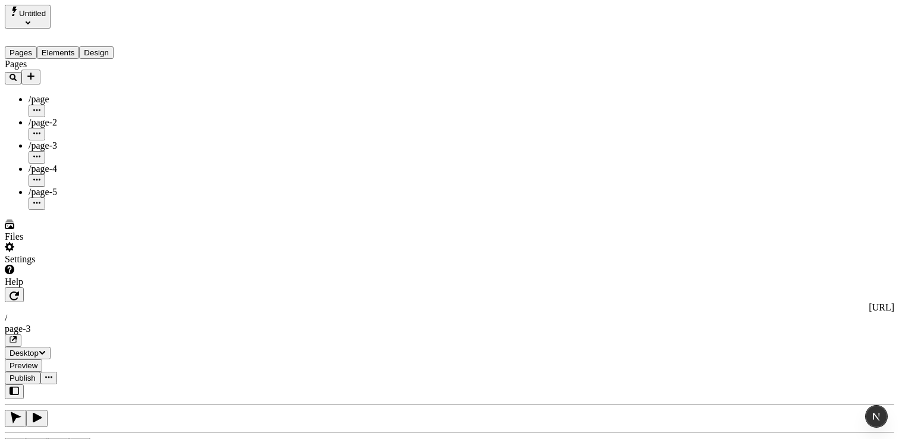
click at [73, 265] on div "Settings" at bounding box center [76, 253] width 143 height 23
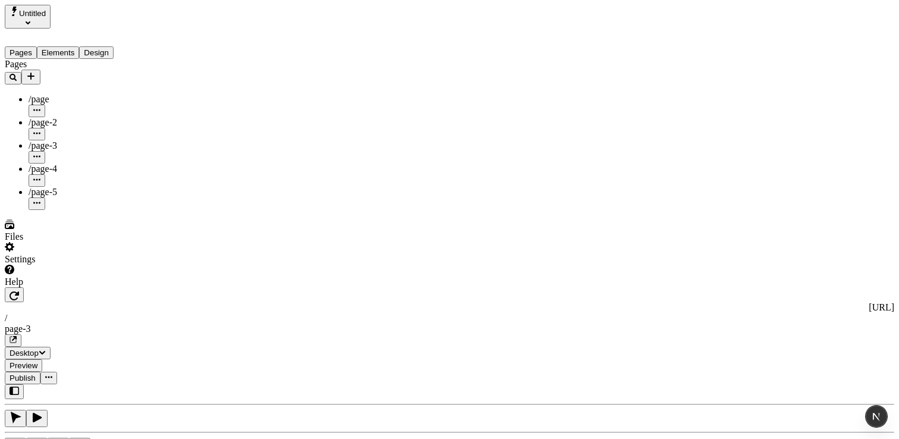
click at [65, 287] on div "Help" at bounding box center [76, 282] width 143 height 11
drag, startPoint x: 62, startPoint y: 312, endPoint x: 64, endPoint y: 257, distance: 54.1
click at [62, 210] on div "Pages /page /page-2 /page-3 /page-4 /page-5" at bounding box center [76, 134] width 143 height 151
click at [40, 287] on div "Help" at bounding box center [76, 282] width 143 height 11
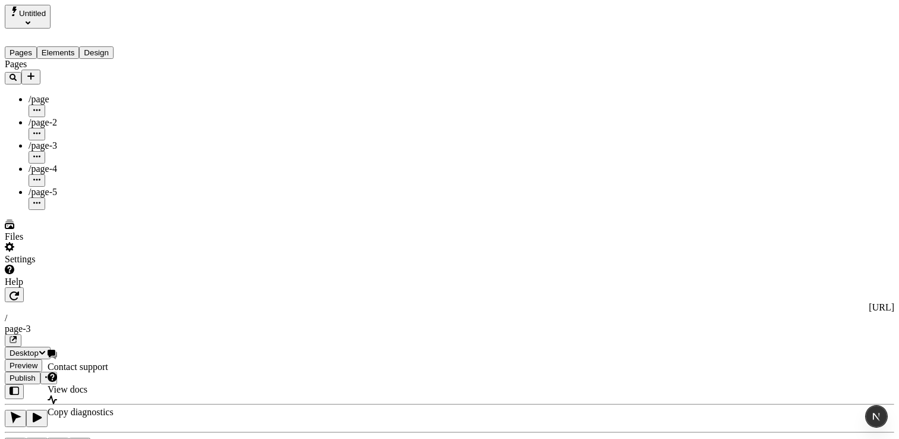
click at [42, 287] on div "Help" at bounding box center [76, 282] width 143 height 11
click at [49, 210] on div "Pages /page /page-2 /page-3 /page-4 /page-5" at bounding box center [76, 134] width 143 height 151
click at [43, 287] on div "Help" at bounding box center [76, 282] width 143 height 11
click at [44, 287] on div "Help" at bounding box center [76, 282] width 143 height 11
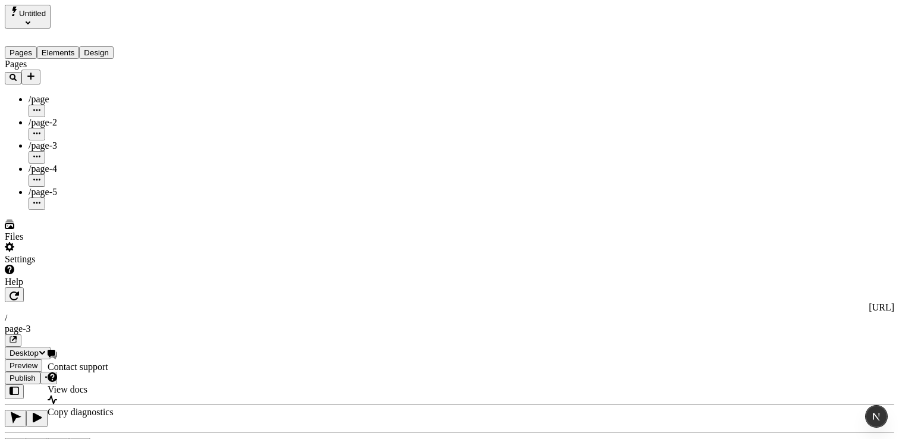
click at [51, 210] on div "Pages /page /page-2 /page-3 /page-4 /page-5" at bounding box center [76, 134] width 143 height 151
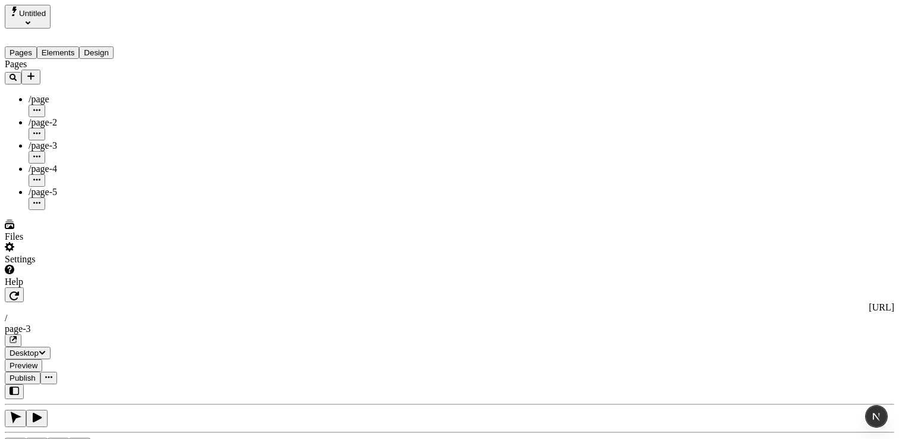
click at [68, 242] on div "Files" at bounding box center [76, 236] width 143 height 11
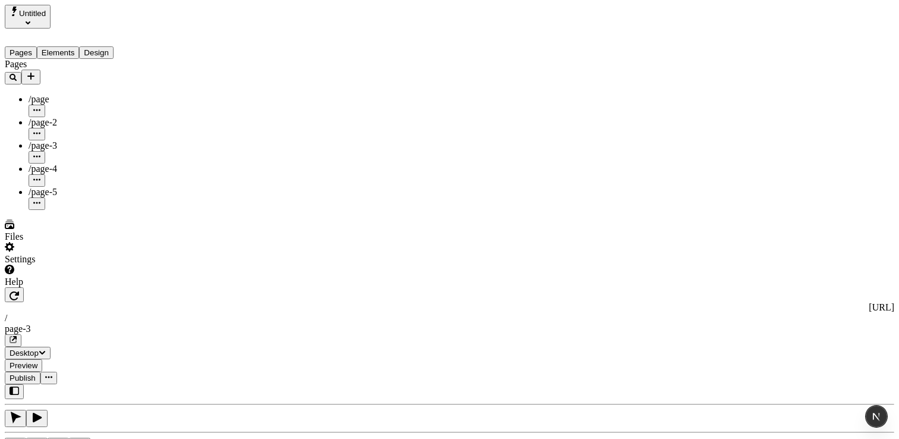
click at [54, 287] on div "Help" at bounding box center [76, 276] width 143 height 23
click at [48, 287] on div "Help" at bounding box center [76, 276] width 143 height 23
click at [48, 402] on div "Copy diagnostics" at bounding box center [81, 406] width 66 height 23
click at [37, 265] on div "Settings" at bounding box center [76, 259] width 143 height 11
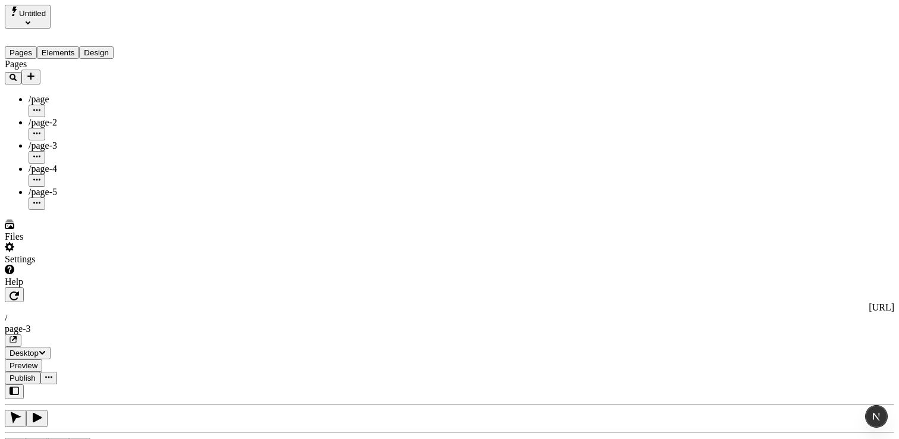
click at [45, 265] on div "Settings" at bounding box center [76, 259] width 143 height 11
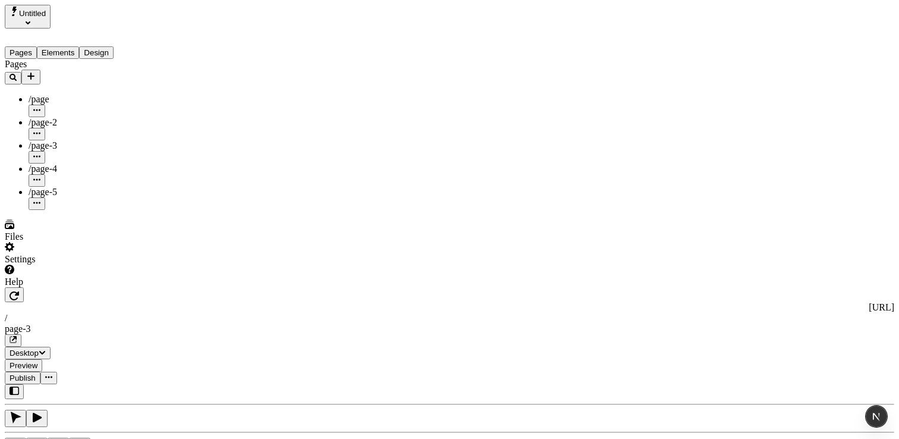
click at [43, 287] on div "Help" at bounding box center [76, 282] width 143 height 11
click at [30, 210] on div "Pages /page /page-2 /page-3 /page-4 /page-5" at bounding box center [76, 134] width 143 height 151
click at [37, 287] on div "Help" at bounding box center [76, 282] width 143 height 11
click at [33, 287] on div "Files Settings Help" at bounding box center [76, 253] width 143 height 68
click at [34, 287] on div "Help" at bounding box center [76, 276] width 143 height 23
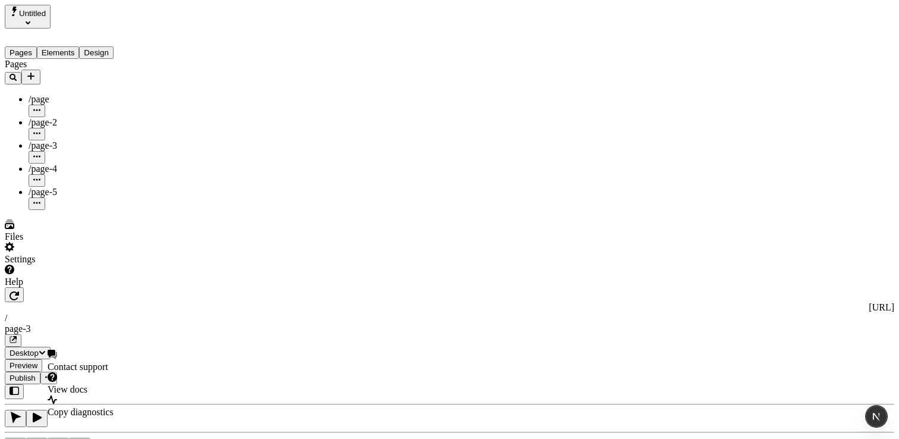
click at [34, 265] on div "Settings" at bounding box center [76, 259] width 143 height 11
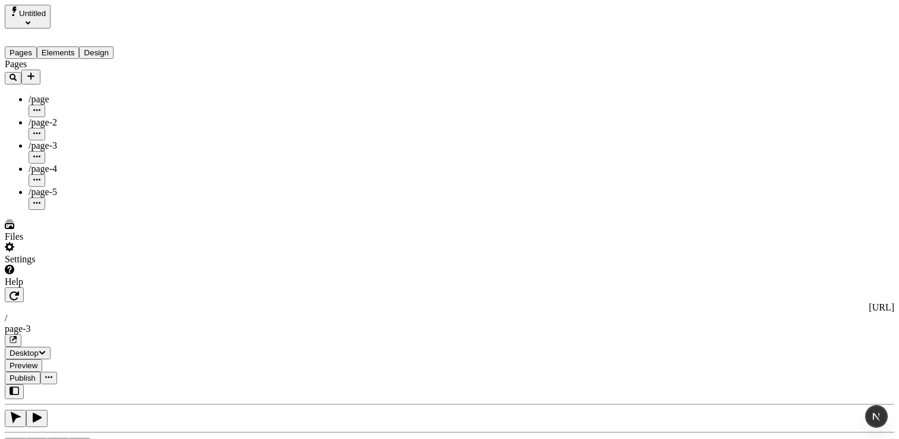
click at [36, 287] on div "Help" at bounding box center [76, 282] width 143 height 11
click at [36, 265] on div "Settings" at bounding box center [76, 253] width 143 height 23
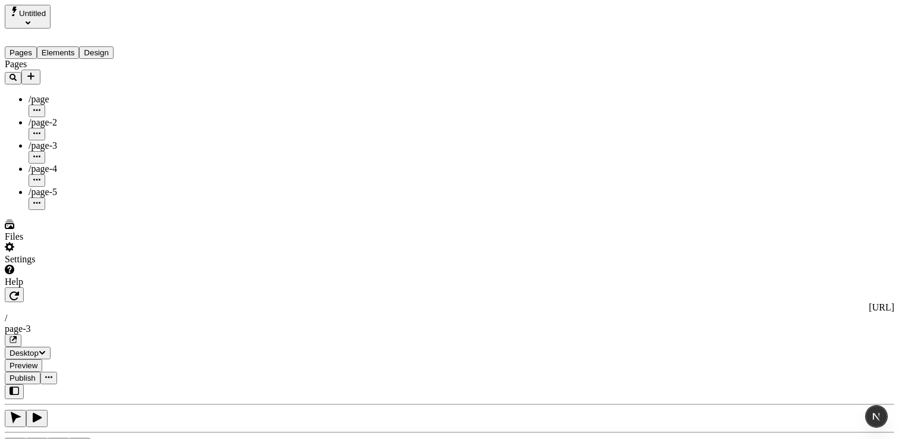
click at [51, 242] on div "Files" at bounding box center [76, 230] width 143 height 23
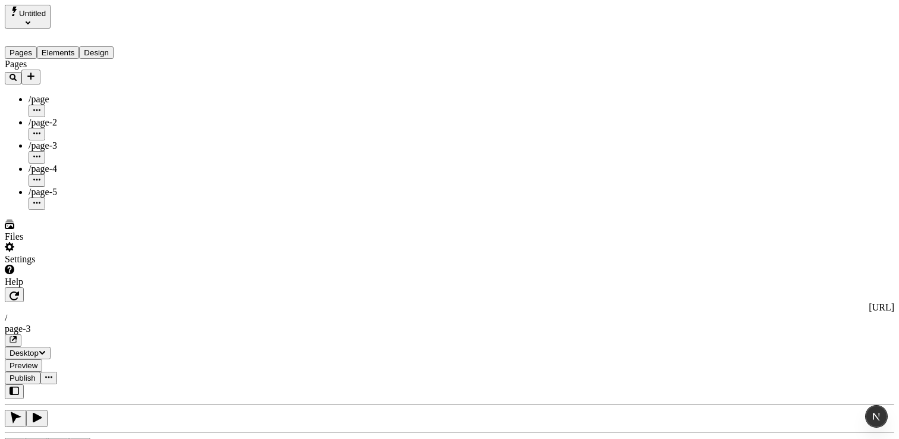
click at [64, 287] on div "Help" at bounding box center [76, 282] width 143 height 11
click at [59, 210] on div "Pages /page /page-2 /page-3 /page-4 /page-5" at bounding box center [76, 134] width 143 height 151
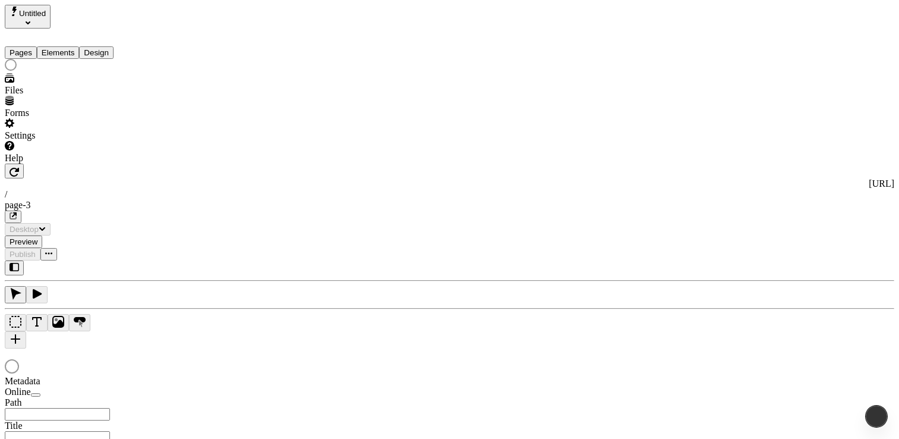
type input "/page-3"
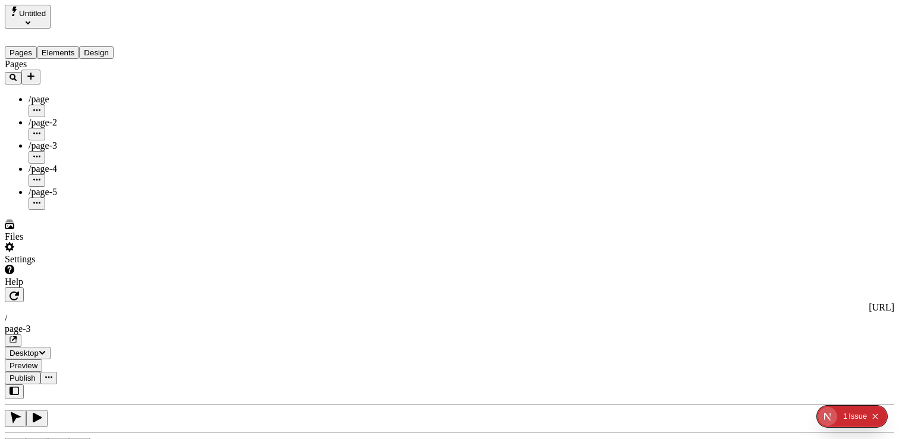
click at [51, 287] on div "Help" at bounding box center [76, 276] width 143 height 23
drag, startPoint x: 45, startPoint y: 419, endPoint x: 36, endPoint y: 404, distance: 17.6
click at [44, 287] on div "Help" at bounding box center [76, 276] width 143 height 23
click at [36, 265] on div "Settings" at bounding box center [76, 259] width 143 height 11
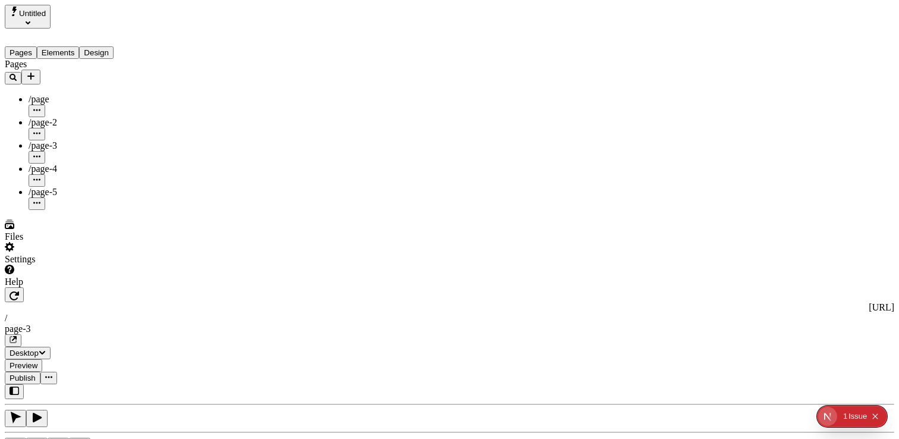
click at [37, 210] on div "Pages /page /page-2 /page-3 /page-4 /page-5" at bounding box center [76, 134] width 143 height 151
click at [37, 242] on div "Files" at bounding box center [76, 236] width 143 height 11
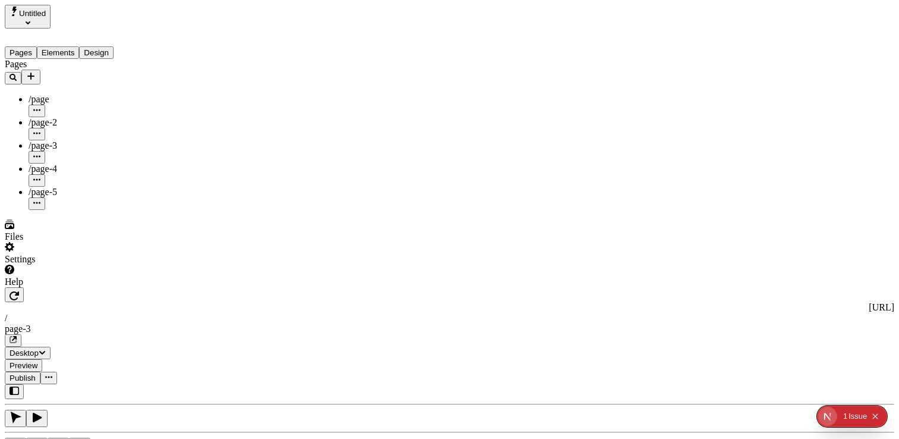
click at [63, 210] on div "Pages /page /page-2 /page-3 /page-4 /page-5" at bounding box center [76, 134] width 143 height 151
click at [41, 265] on div "Settings" at bounding box center [76, 259] width 143 height 11
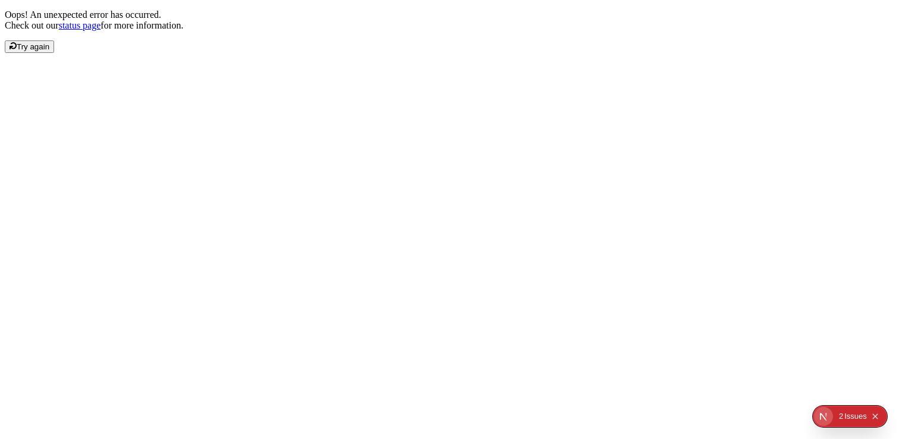
click at [480, 53] on div "Oops! An unexpected error has occurred. Check out our status page for more info…" at bounding box center [450, 31] width 890 height 43
click at [49, 51] on span "Try again" at bounding box center [33, 46] width 33 height 9
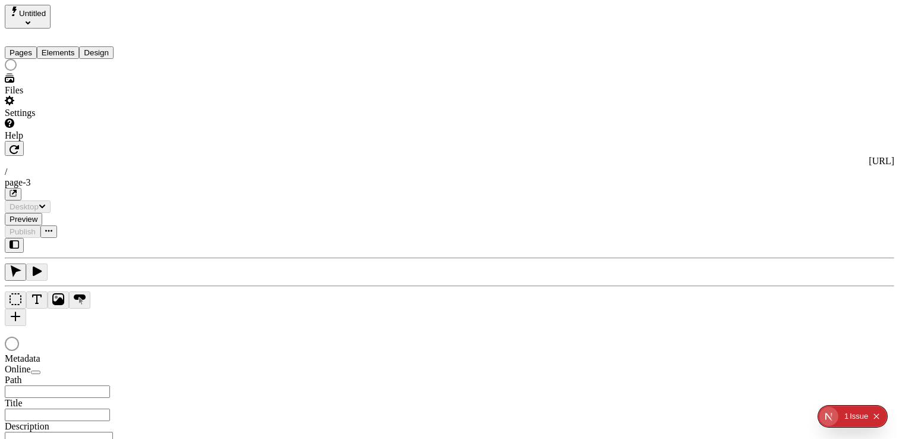
type input "/page-3"
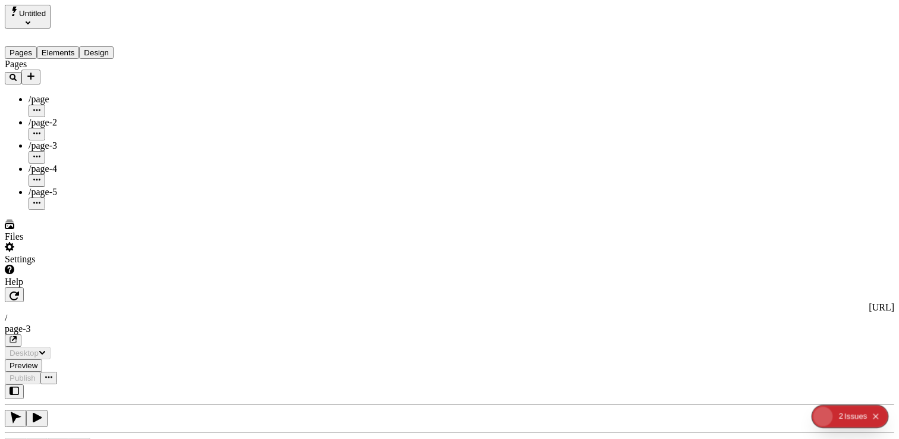
click at [52, 242] on div "Files" at bounding box center [76, 236] width 143 height 11
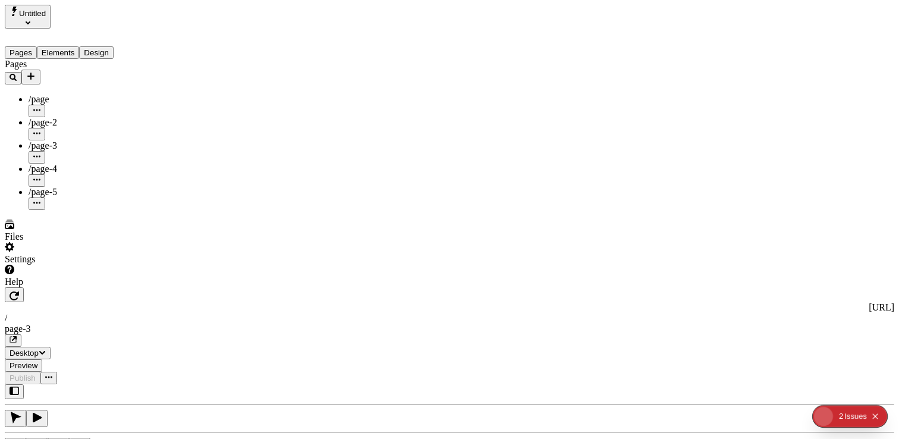
click at [61, 265] on div "Settings" at bounding box center [76, 253] width 143 height 23
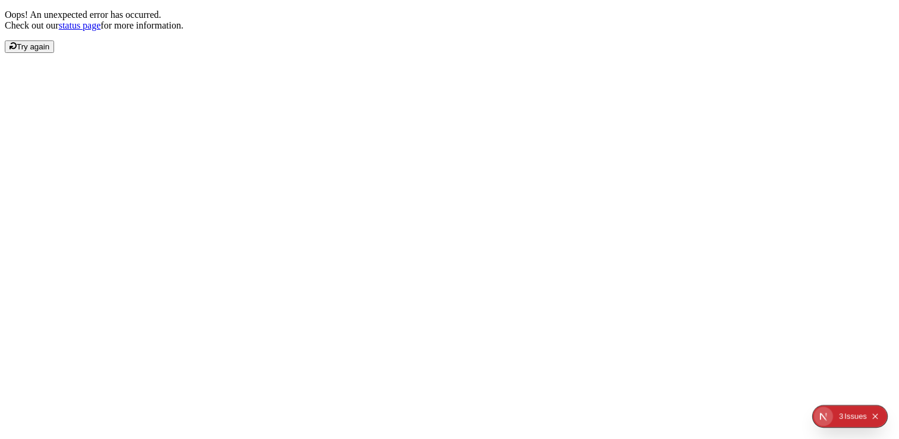
click at [49, 51] on span "Try again" at bounding box center [33, 46] width 33 height 9
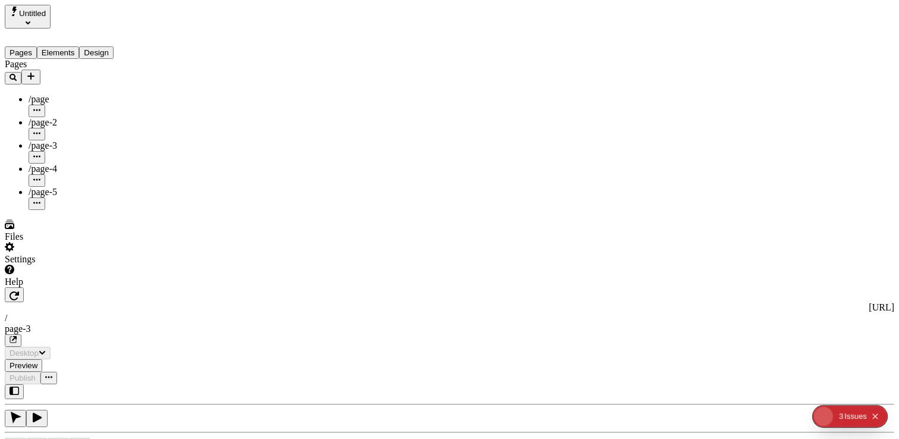
click at [54, 265] on div "Settings" at bounding box center [76, 259] width 143 height 11
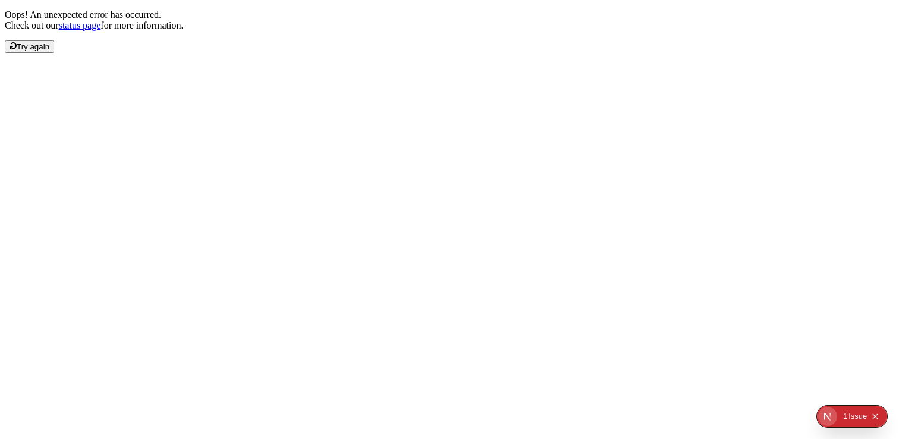
click at [292, 53] on div "Oops! An unexpected error has occurred. Check out our status page for more info…" at bounding box center [450, 31] width 890 height 43
click at [49, 51] on span "Try again" at bounding box center [33, 46] width 33 height 9
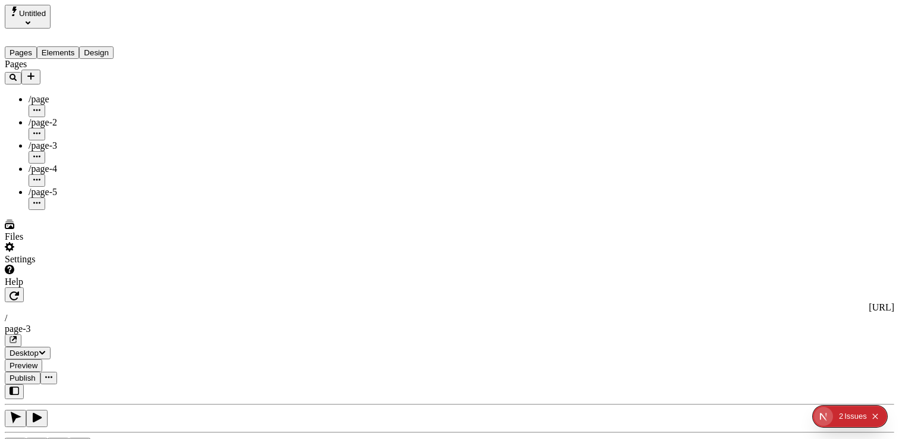
click at [46, 265] on div "Settings" at bounding box center [76, 259] width 143 height 11
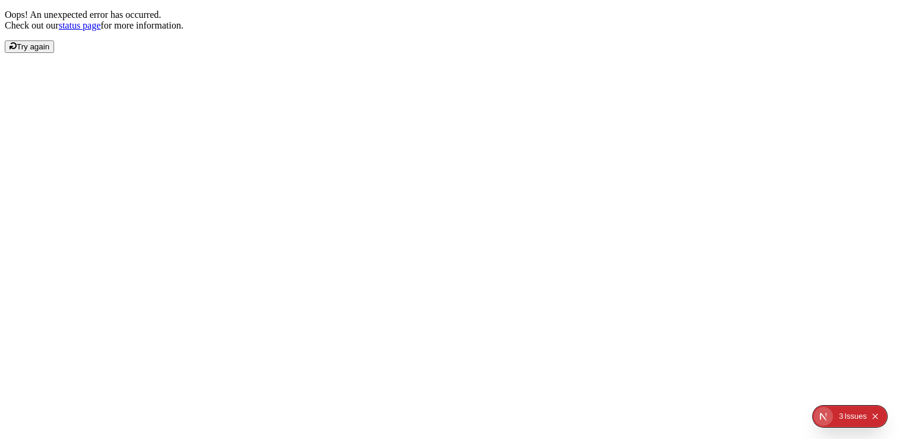
click at [49, 51] on span "Try again" at bounding box center [33, 46] width 33 height 9
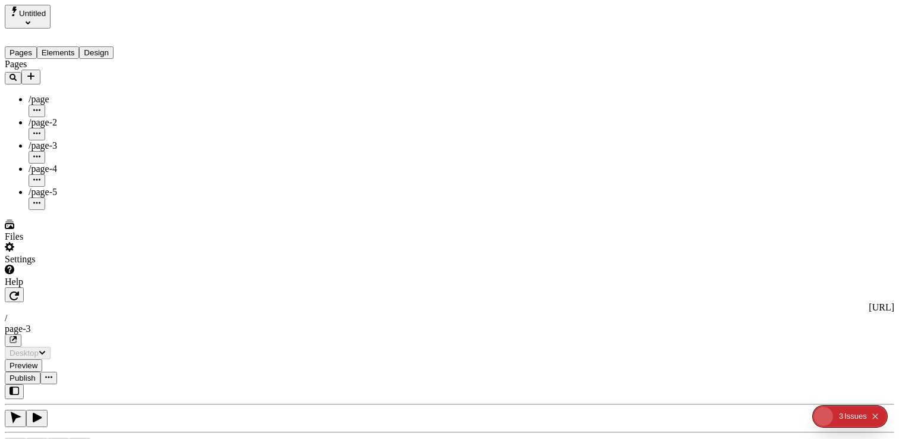
click at [837, 417] on div "2 3 Issue s" at bounding box center [859, 416] width 51 height 19
click at [844, 413] on button "2 3 Issue s" at bounding box center [853, 416] width 28 height 19
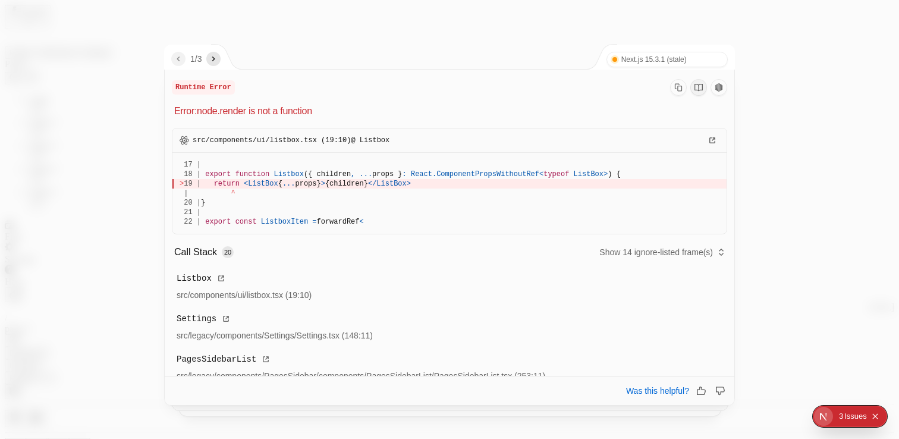
click at [103, 142] on div at bounding box center [449, 219] width 899 height 439
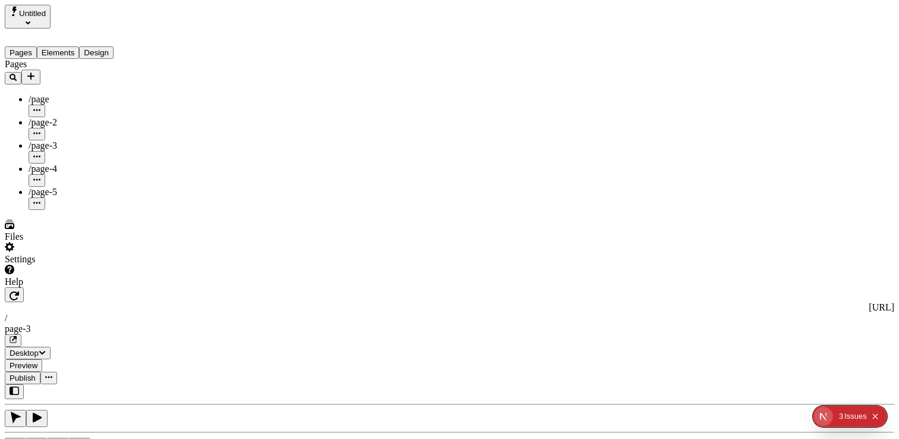
click at [43, 265] on div "Settings" at bounding box center [76, 259] width 143 height 11
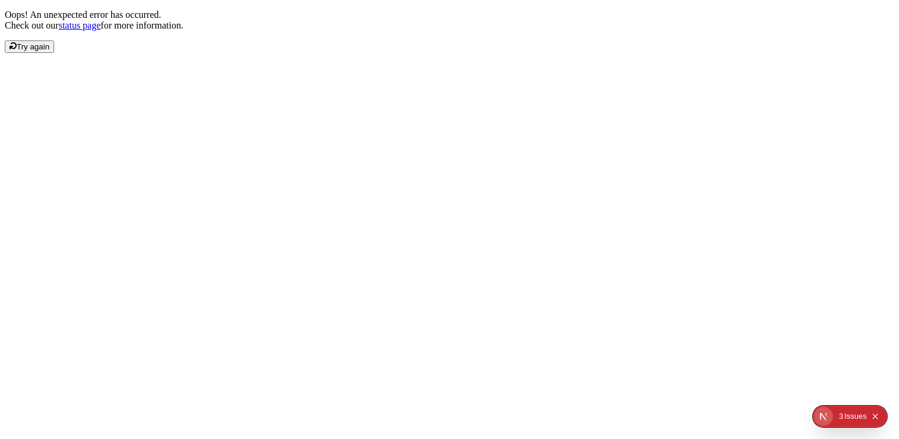
click at [839, 412] on div "3" at bounding box center [841, 416] width 4 height 21
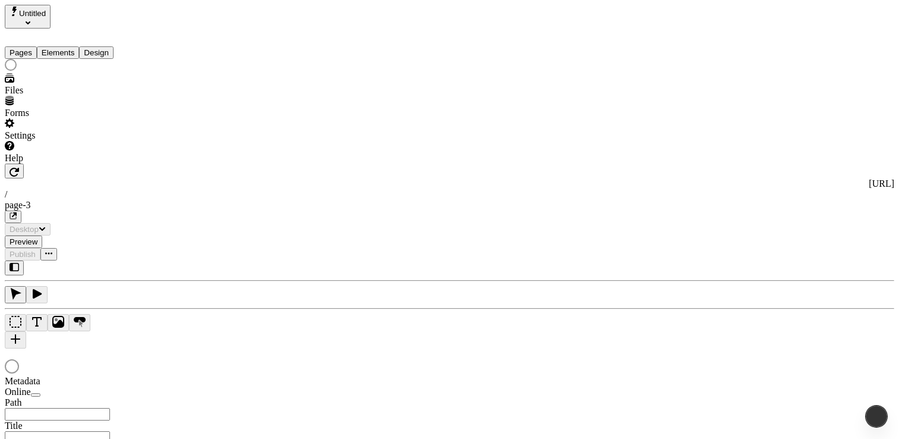
type input "/page-3"
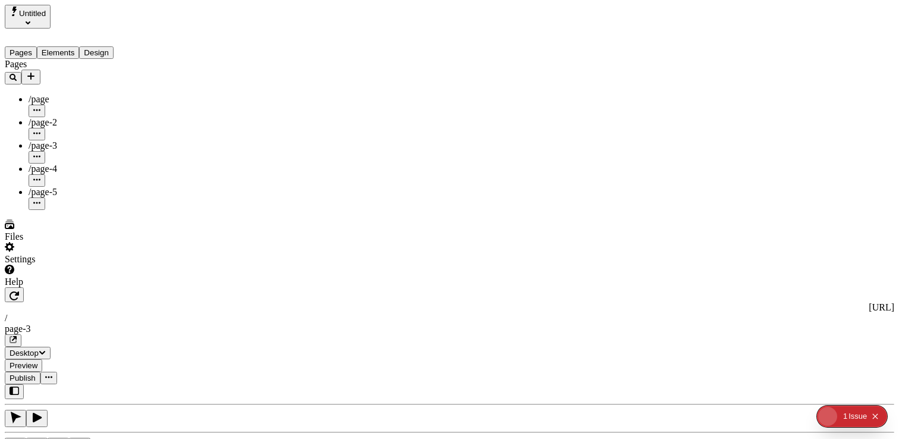
click at [50, 265] on div "Settings" at bounding box center [76, 259] width 143 height 11
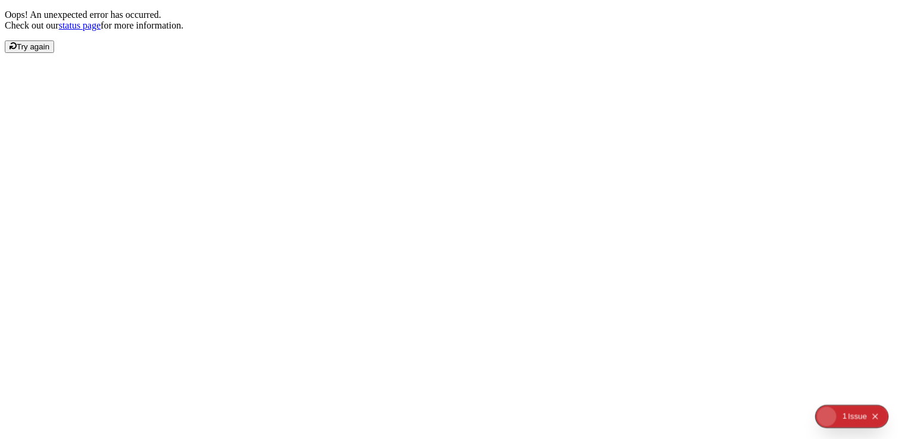
drag, startPoint x: 540, startPoint y: 193, endPoint x: 479, endPoint y: 152, distance: 72.9
click at [538, 31] on p "Oops! An unexpected error has occurred. Check out our status page for more info…" at bounding box center [450, 20] width 890 height 21
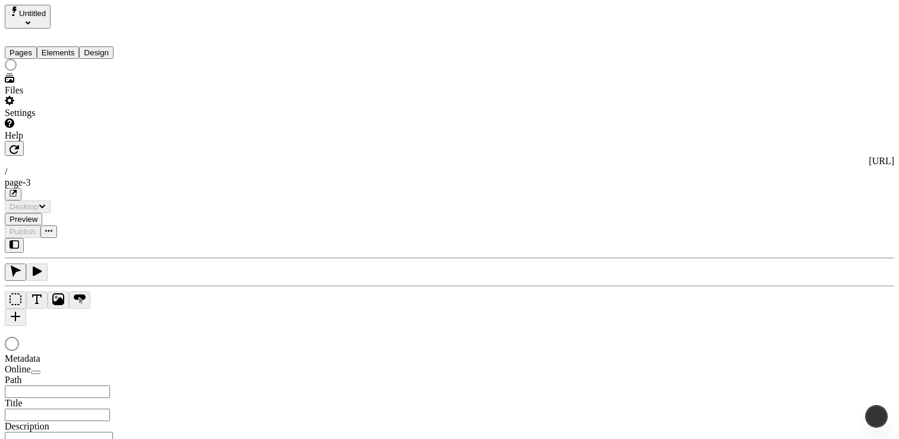
type input "/page-3"
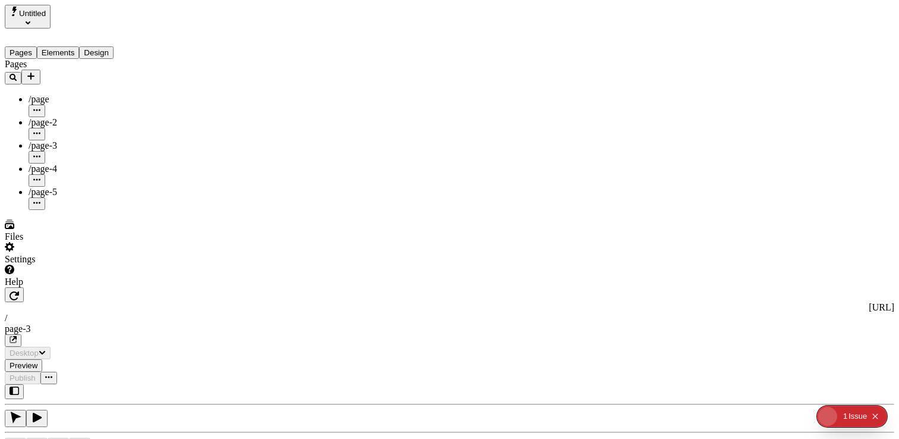
click at [63, 265] on div "Settings" at bounding box center [76, 259] width 143 height 11
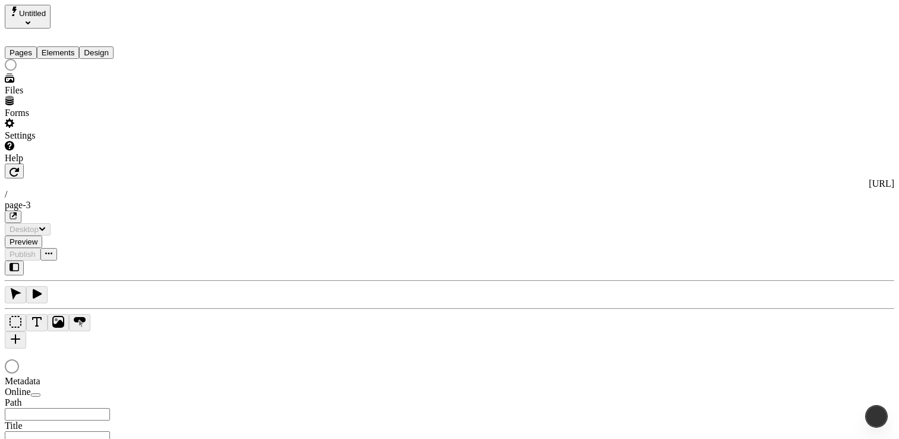
type input "/page-3"
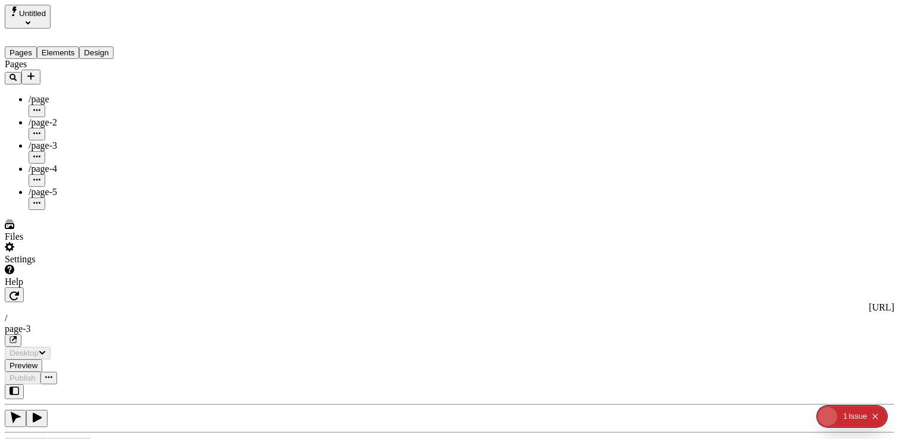
click at [51, 265] on div "Settings" at bounding box center [76, 259] width 143 height 11
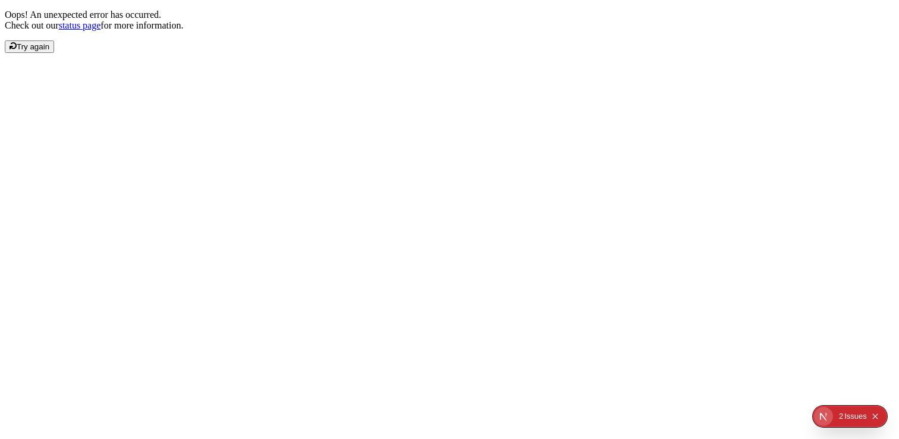
click at [855, 418] on div "Issue s" at bounding box center [855, 416] width 23 height 21
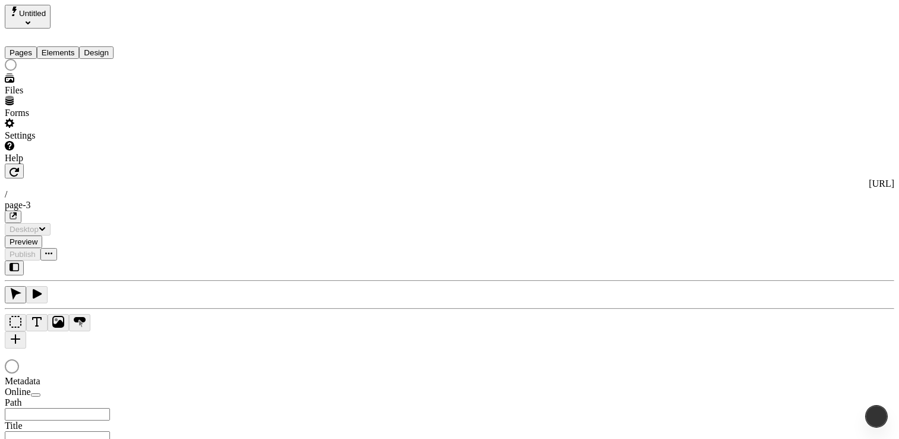
type input "/page-3"
